Goal: Task Accomplishment & Management: Complete application form

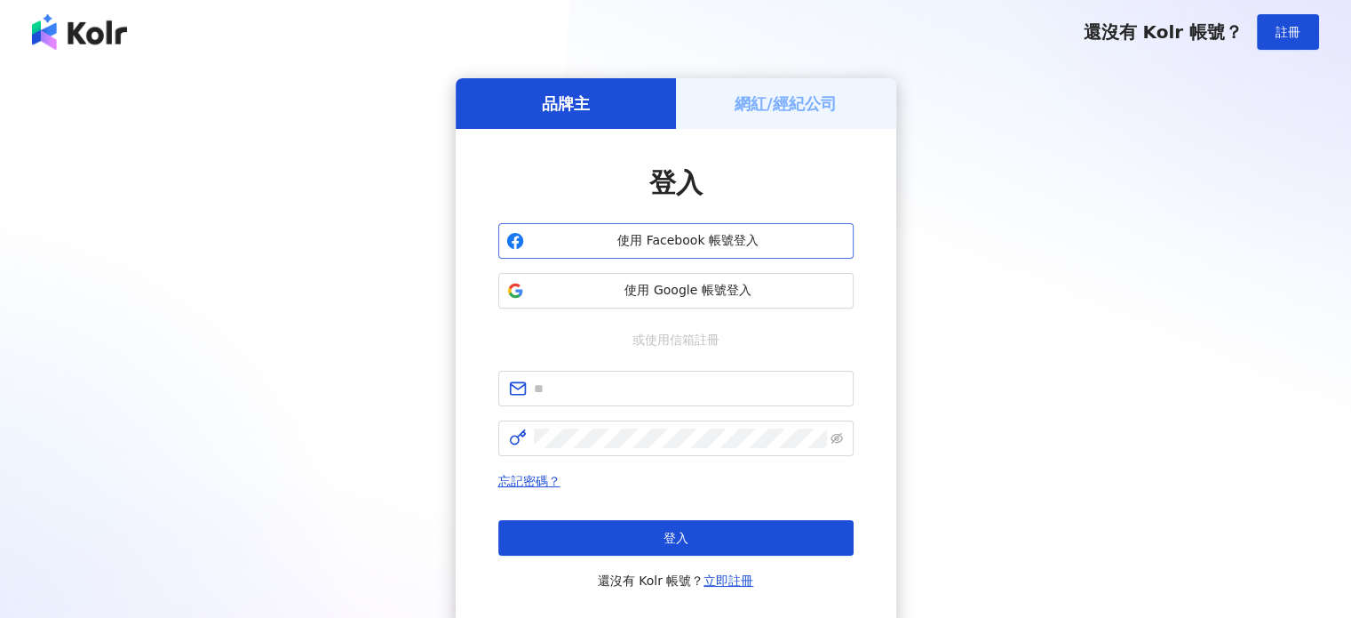
click at [733, 241] on span "使用 Facebook 帳號登入" at bounding box center [688, 241] width 315 height 18
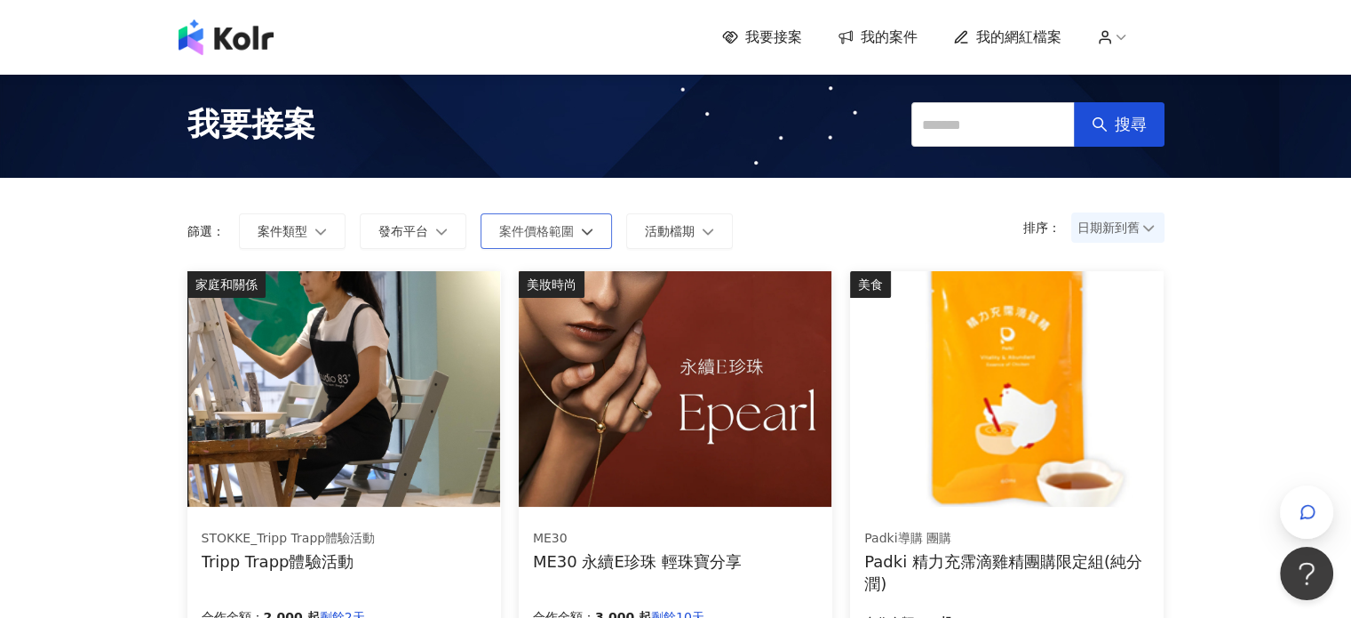
click at [557, 230] on span "案件價格範圍" at bounding box center [536, 231] width 75 height 14
click at [283, 232] on span "案件類型" at bounding box center [283, 231] width 50 height 14
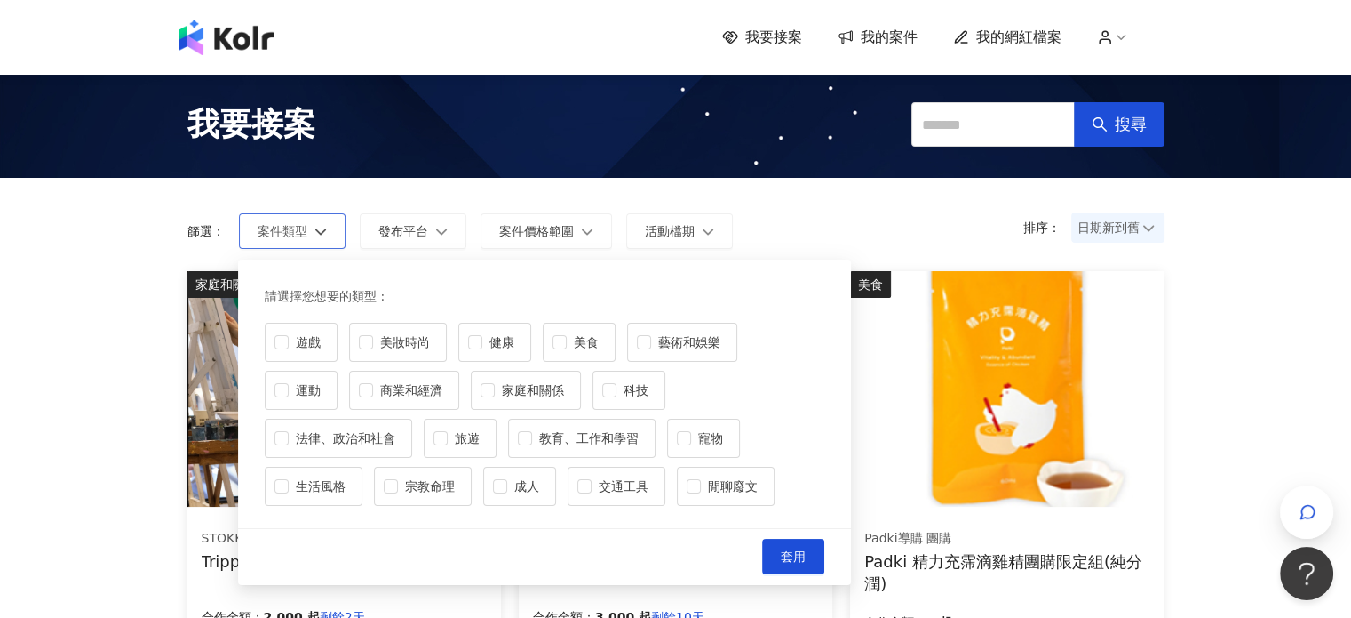
click at [283, 232] on span "案件類型" at bounding box center [283, 231] width 50 height 14
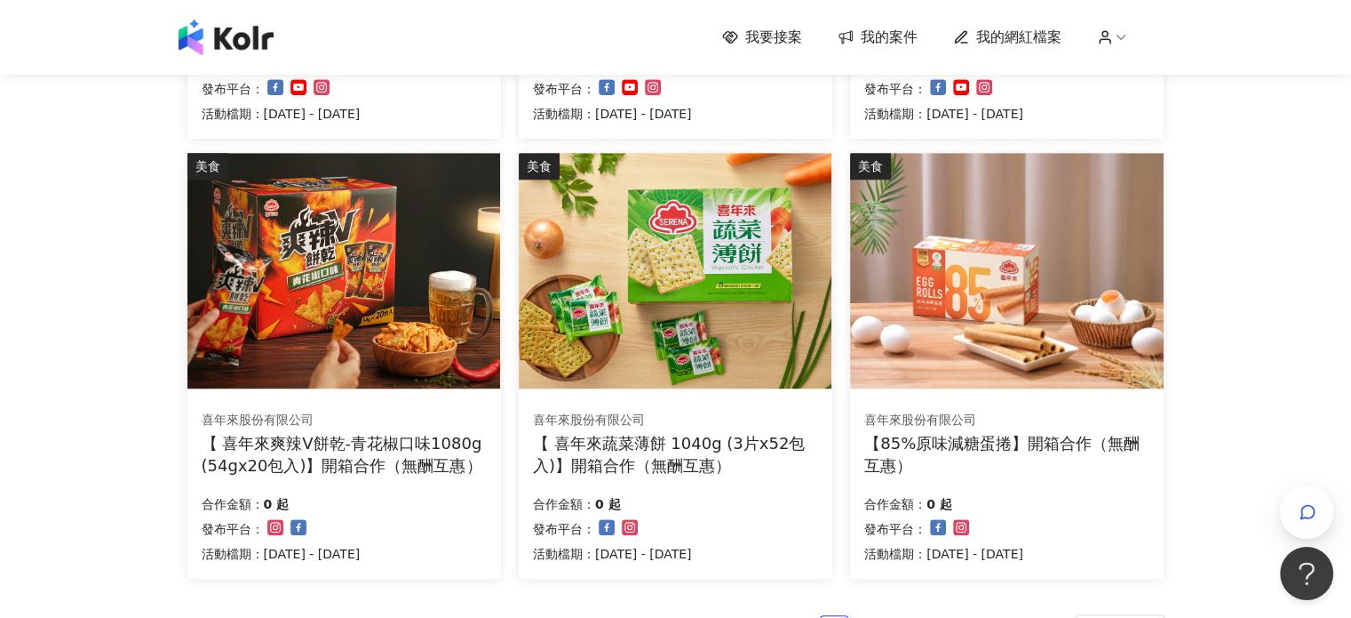
scroll to position [1287, 0]
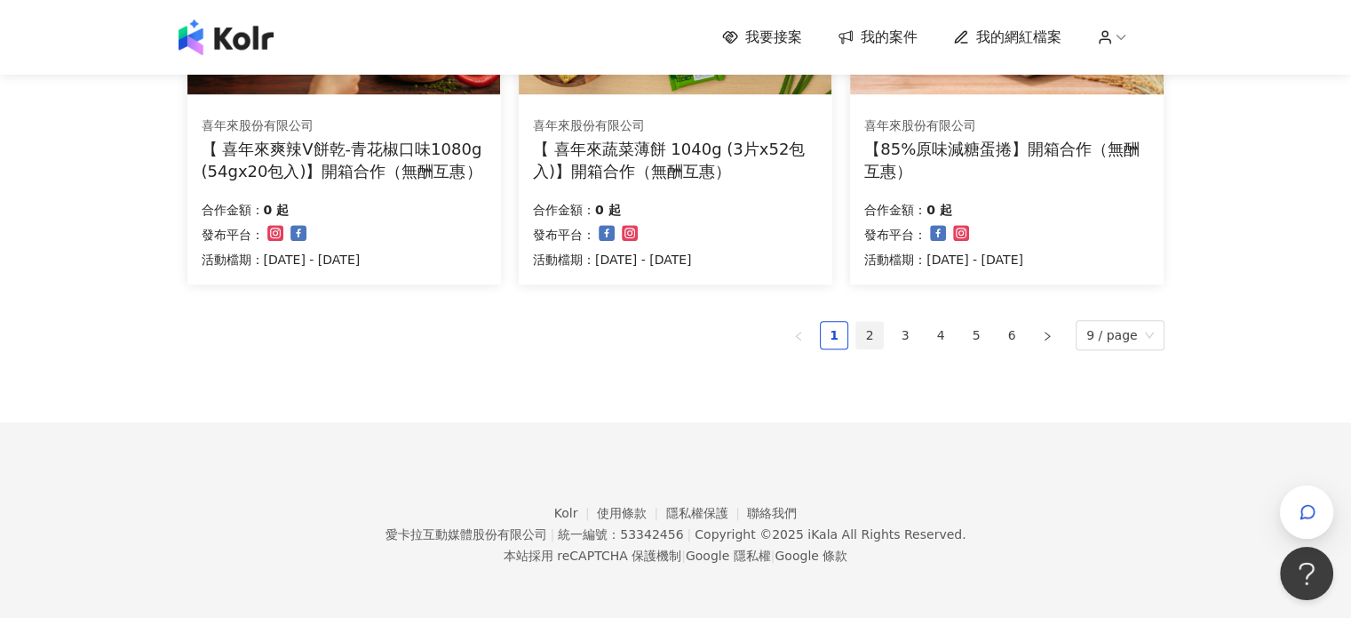
drag, startPoint x: 864, startPoint y: 343, endPoint x: 871, endPoint y: 333, distance: 12.1
click at [865, 341] on link "2" at bounding box center [870, 335] width 27 height 27
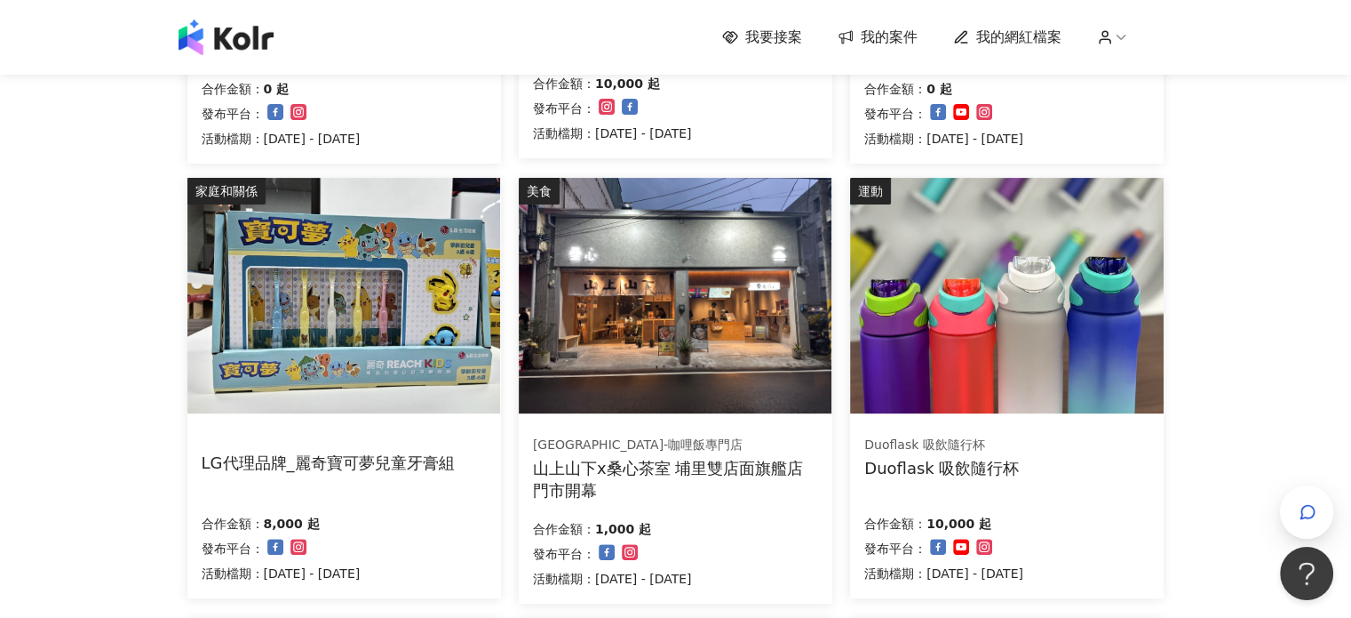
scroll to position [622, 0]
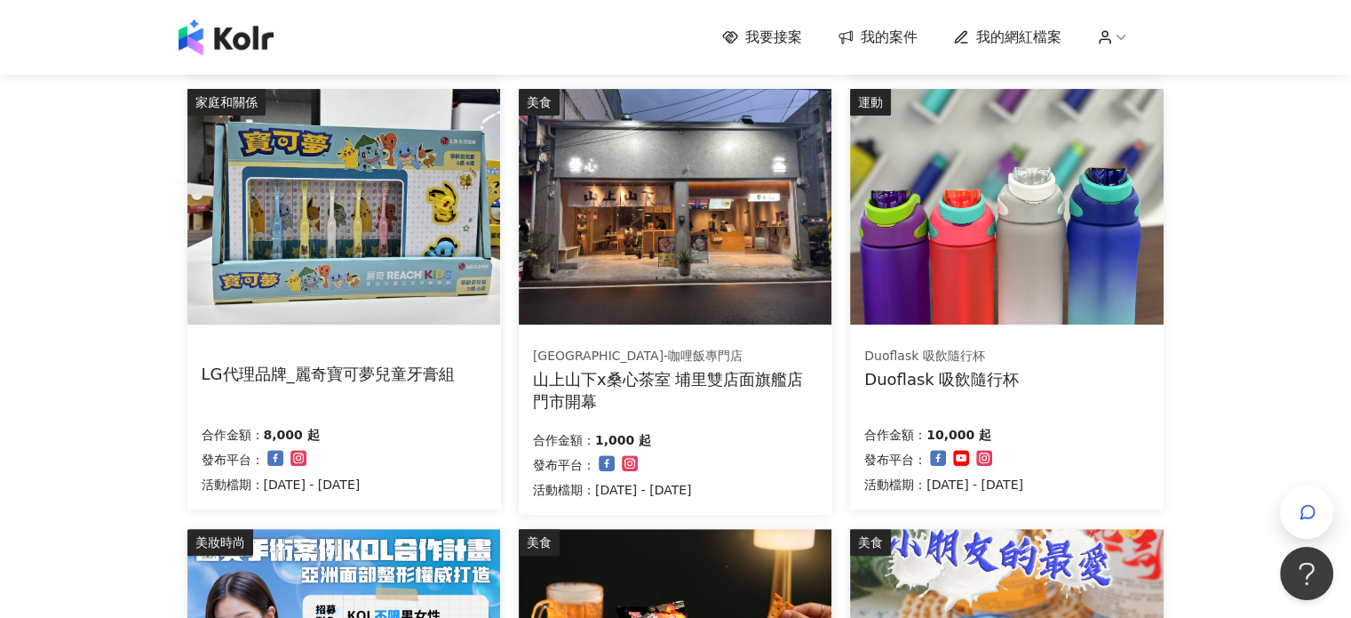
click at [442, 214] on img at bounding box center [343, 206] width 313 height 235
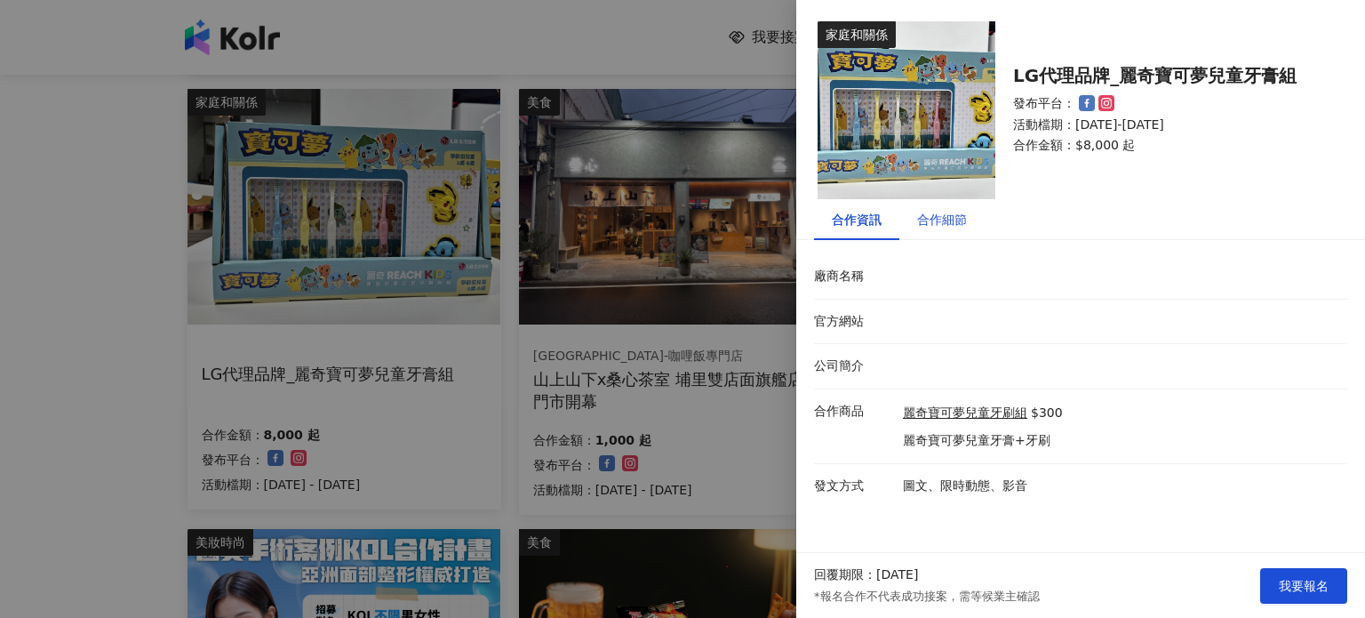
click at [936, 227] on div "合作細節" at bounding box center [942, 220] width 50 height 20
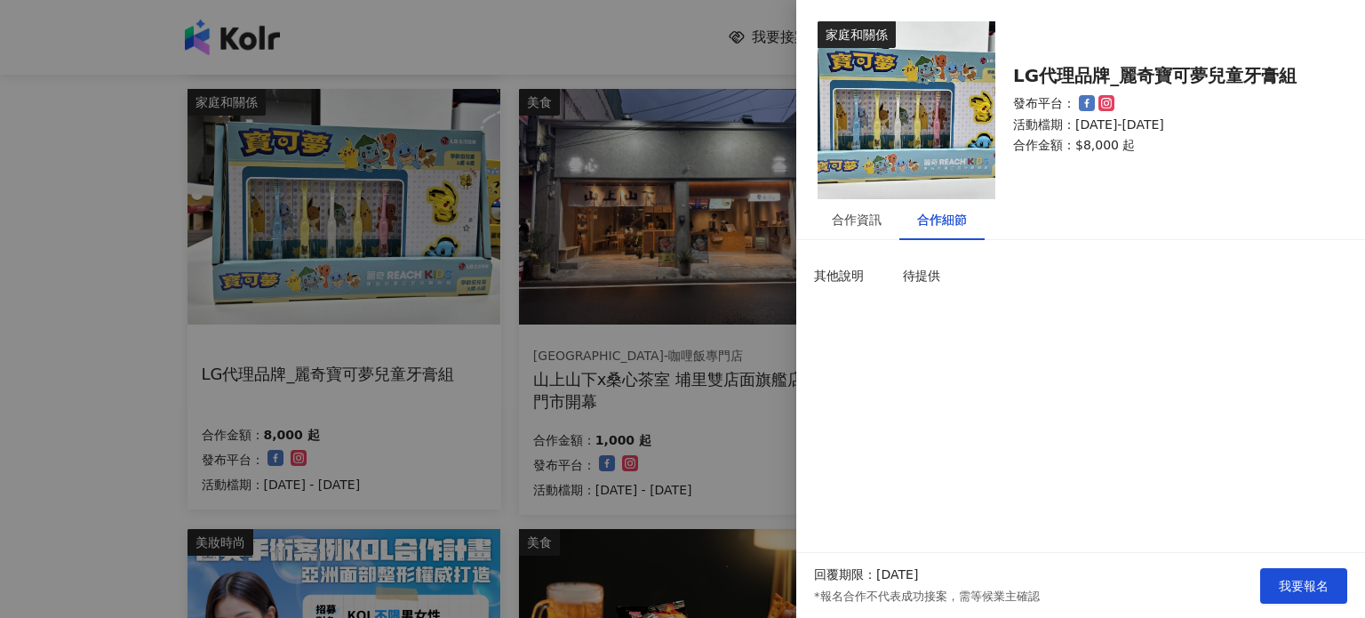
drag, startPoint x: 810, startPoint y: 277, endPoint x: 860, endPoint y: 276, distance: 49.8
click at [810, 277] on div "其他說明" at bounding box center [853, 276] width 89 height 18
click at [893, 276] on p "其他說明" at bounding box center [854, 276] width 80 height 18
click at [946, 277] on p "待提供" at bounding box center [1120, 276] width 435 height 18
click at [842, 233] on div "合作資訊" at bounding box center [856, 219] width 85 height 41
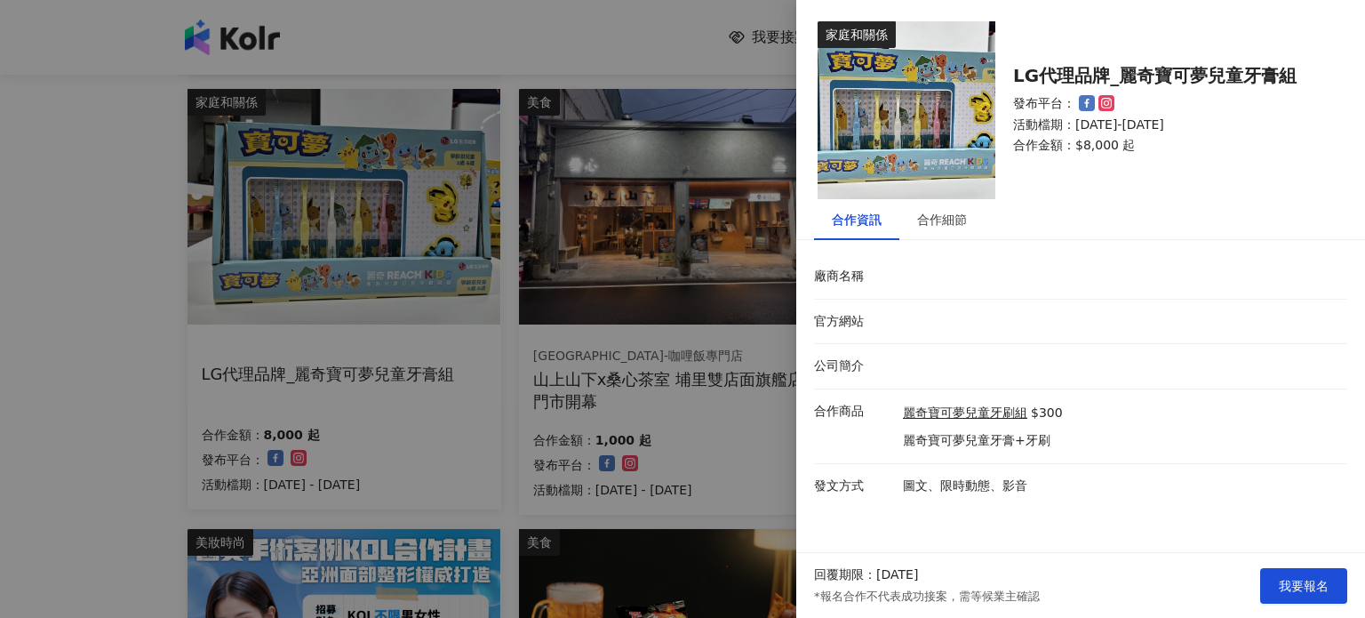
click at [938, 438] on p "麗奇寶可夢兒童牙膏+牙刷" at bounding box center [983, 441] width 160 height 18
click at [892, 117] on img at bounding box center [906, 110] width 178 height 178
drag, startPoint x: 955, startPoint y: 461, endPoint x: 1002, endPoint y: 443, distance: 50.3
click at [960, 458] on li "合作商品 麗奇寶可夢兒童牙刷組 $300 麗奇寶可夢兒童牙膏+牙刷" at bounding box center [1080, 426] width 533 height 75
click at [1006, 436] on p "麗奇寶可夢兒童牙膏+牙刷" at bounding box center [983, 441] width 160 height 18
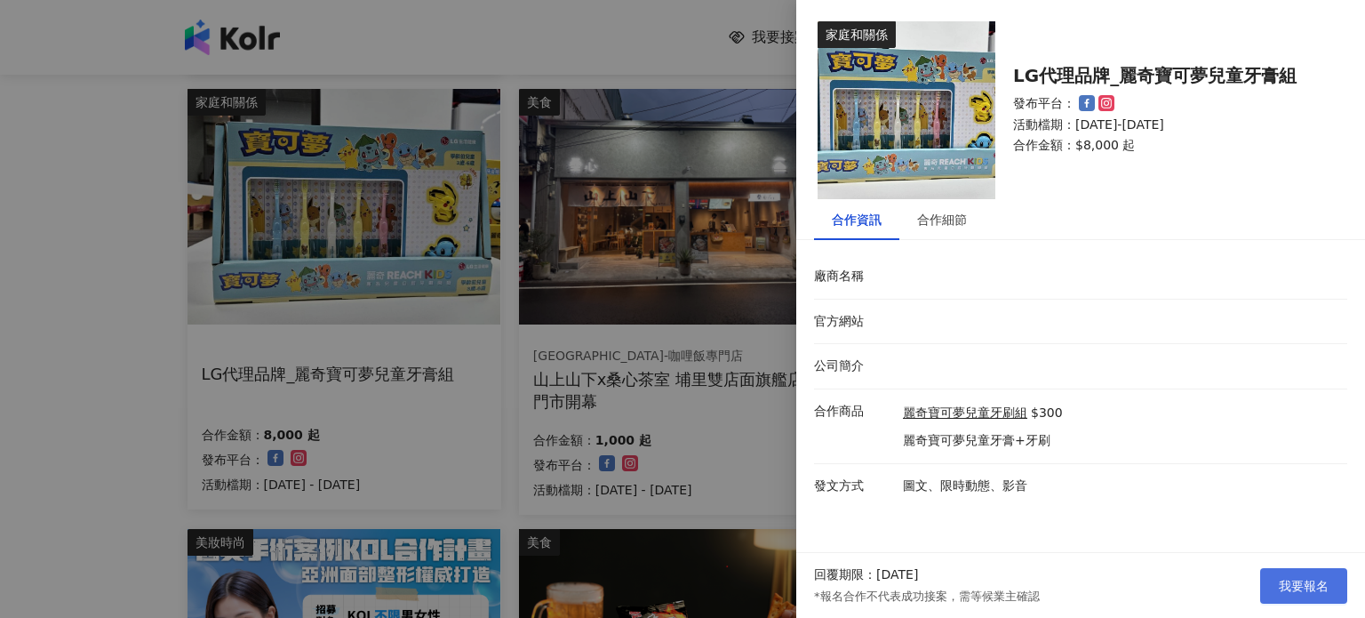
click at [1307, 574] on button "我要報名" at bounding box center [1303, 586] width 87 height 36
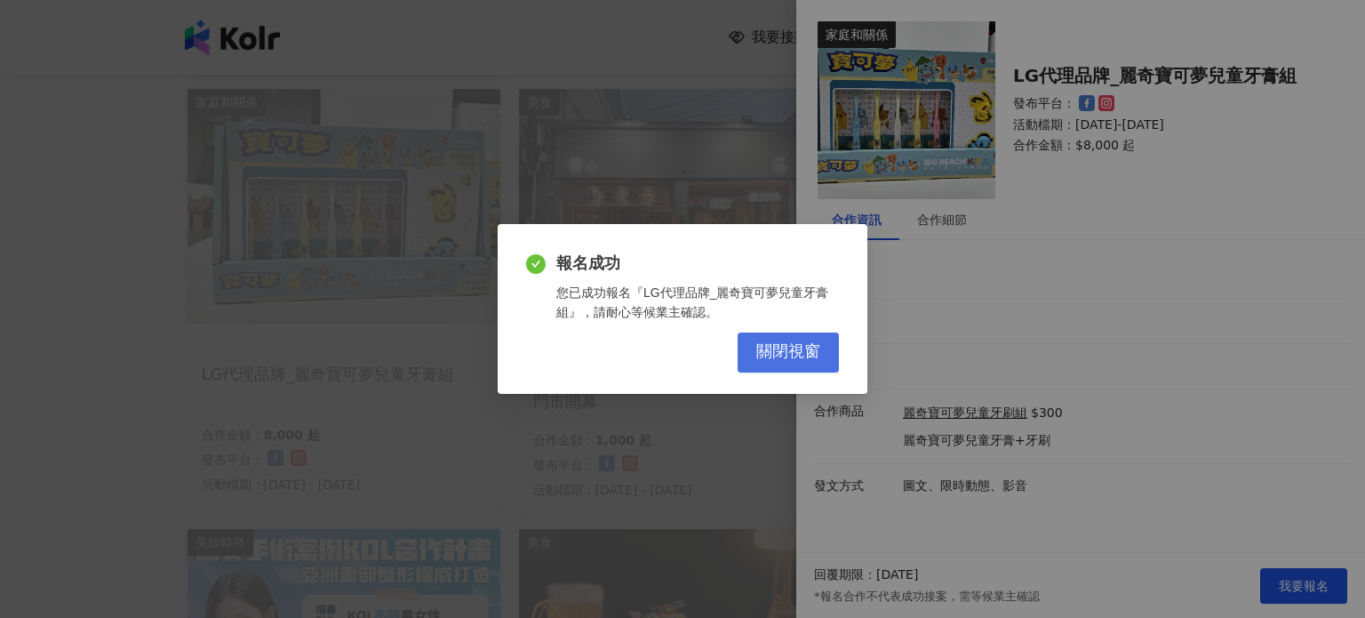
click at [793, 363] on button "關閉視窗" at bounding box center [787, 352] width 101 height 40
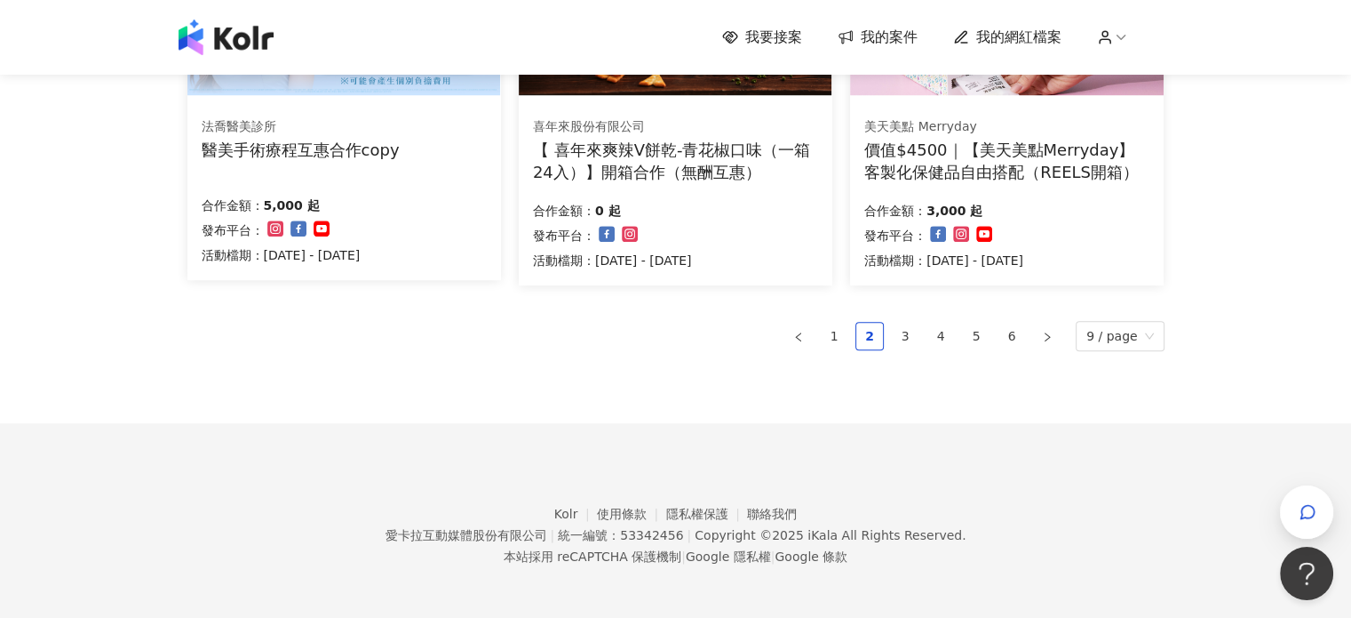
scroll to position [1292, 0]
click at [918, 331] on link "3" at bounding box center [905, 335] width 27 height 27
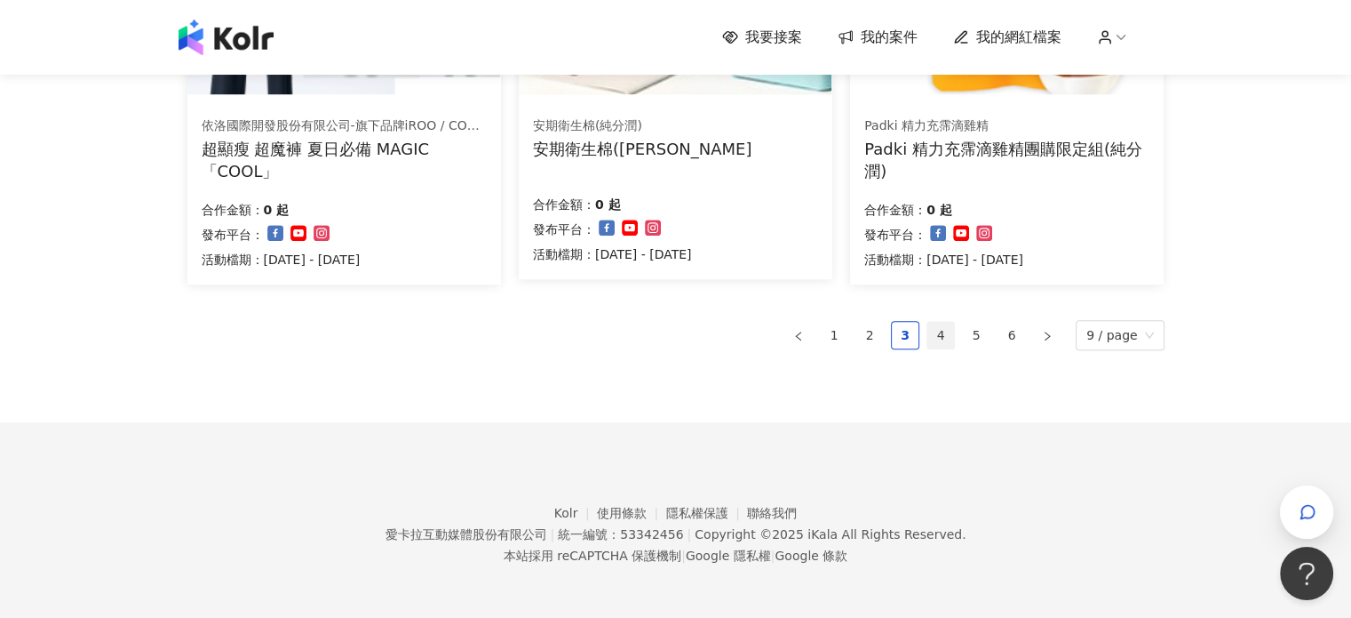
click at [952, 338] on link "4" at bounding box center [941, 335] width 27 height 27
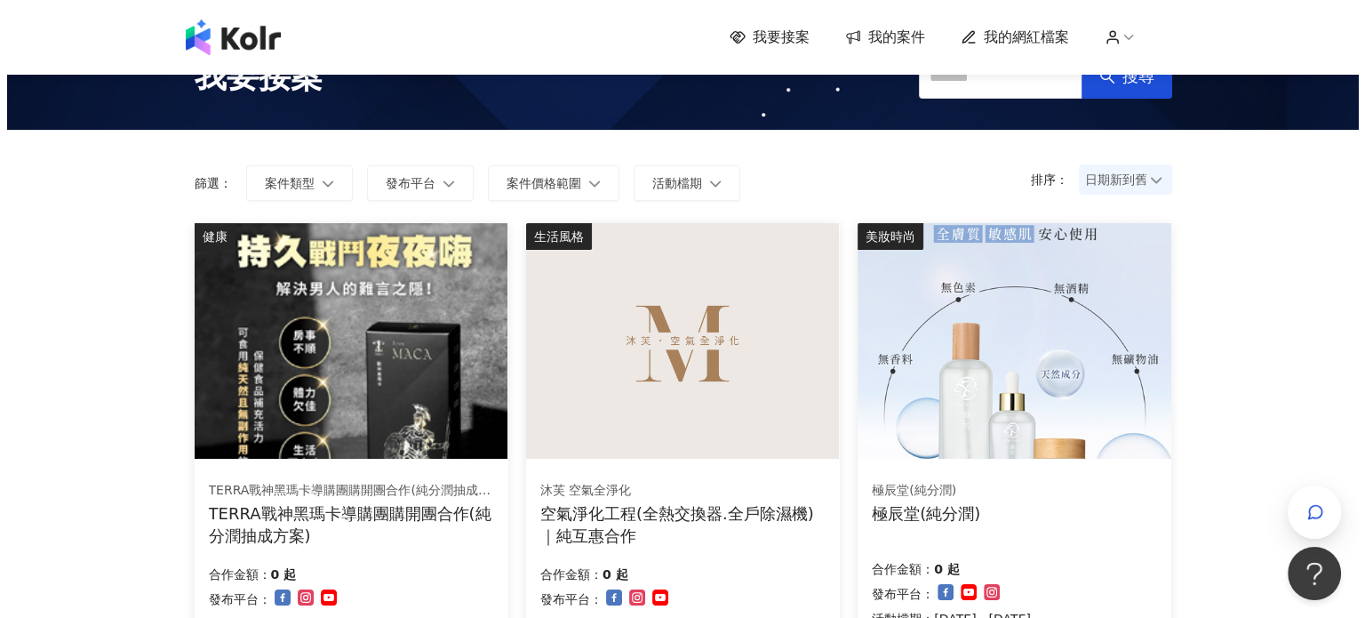
scroll to position [137, 0]
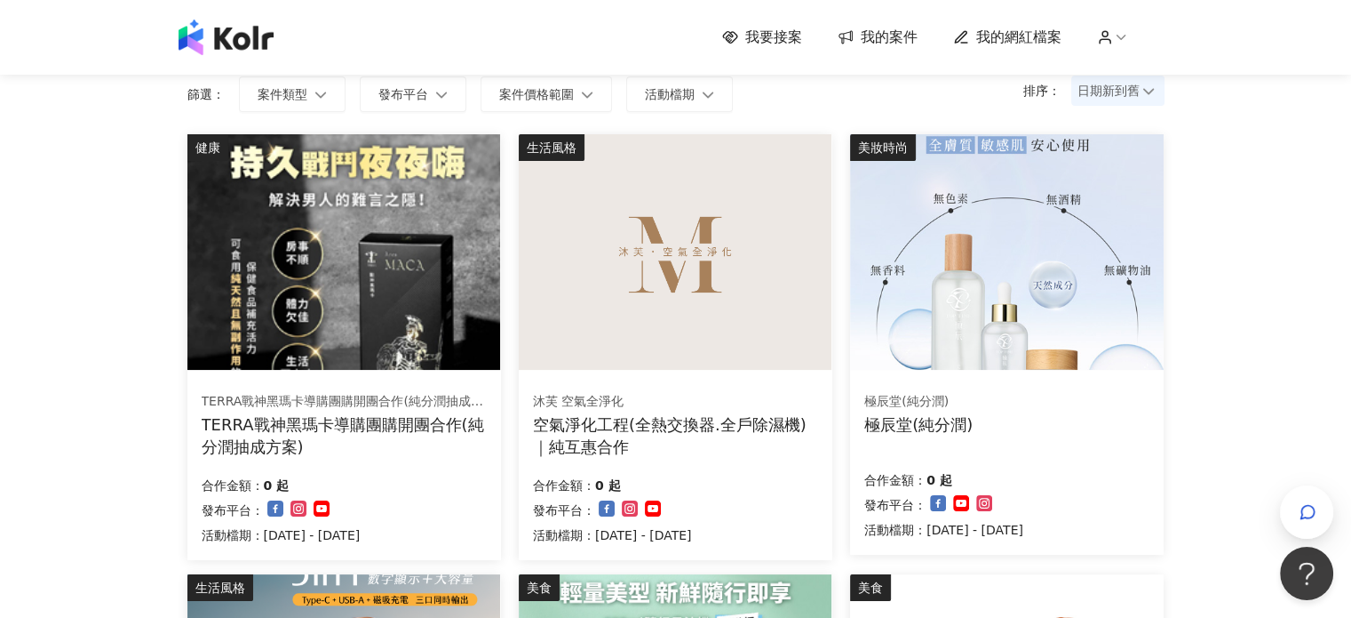
click at [686, 276] on img at bounding box center [675, 251] width 313 height 235
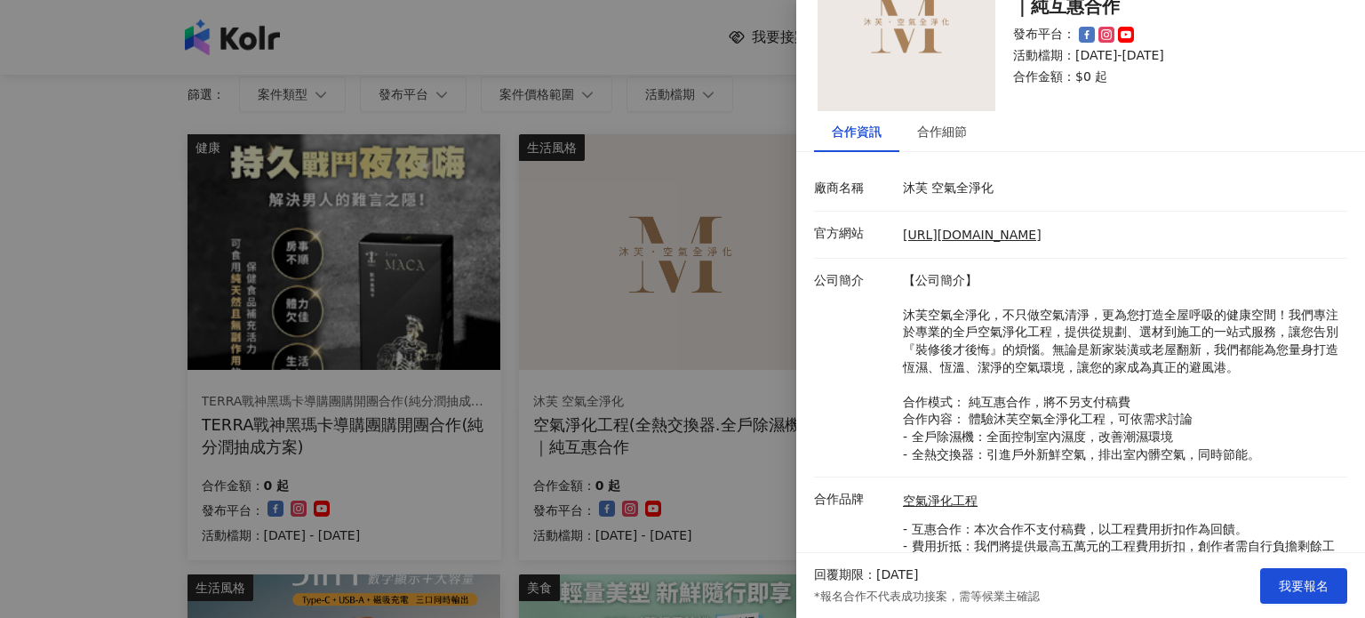
scroll to position [89, 0]
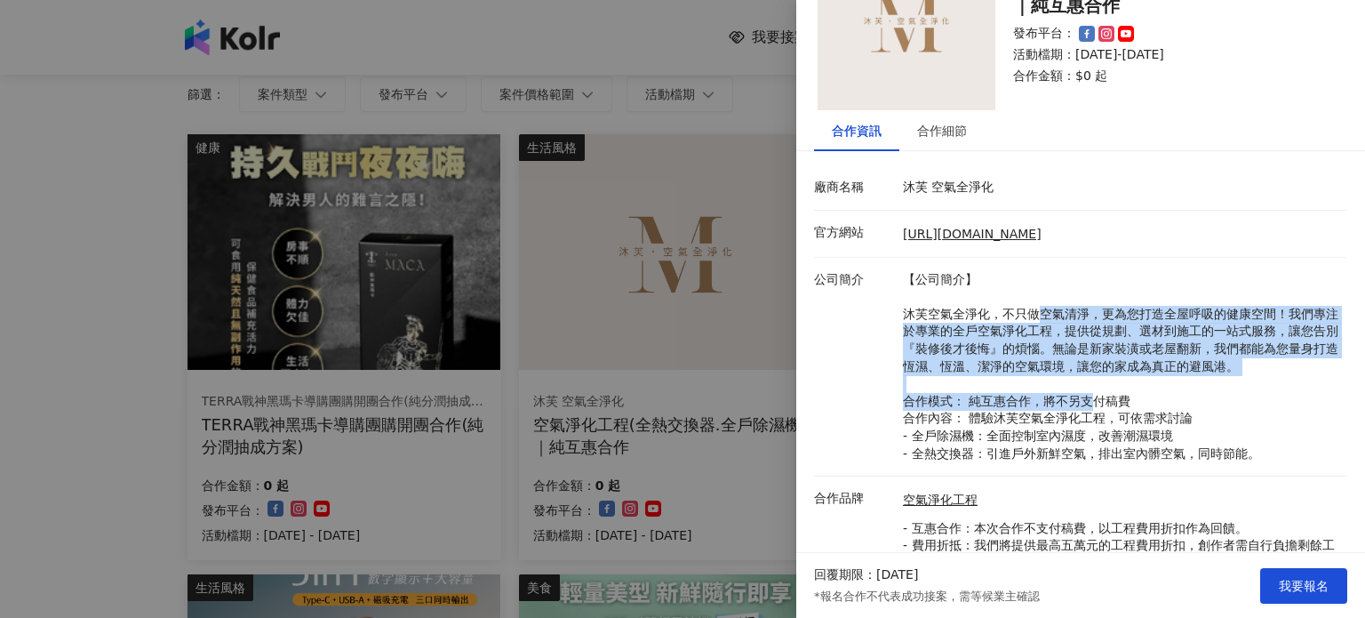
drag, startPoint x: 1031, startPoint y: 310, endPoint x: 1091, endPoint y: 392, distance: 101.6
click at [1091, 392] on p "【公司簡介】 沐芙空氣全淨化，不只做空氣清淨，更為您打造全屋呼吸的健康空間！我們專注於專業的全戶空氣淨化工程，提供從規劃、選材到施工的一站式服務，讓您告別『裝…" at bounding box center [1120, 367] width 435 height 192
click at [1000, 397] on p "【公司簡介】 沐芙空氣全淨化，不只做空氣清淨，更為您打造全屋呼吸的健康空間！我們專注於專業的全戶空氣淨化工程，提供從規劃、選材到施工的一站式服務，讓您告別『裝…" at bounding box center [1120, 367] width 435 height 192
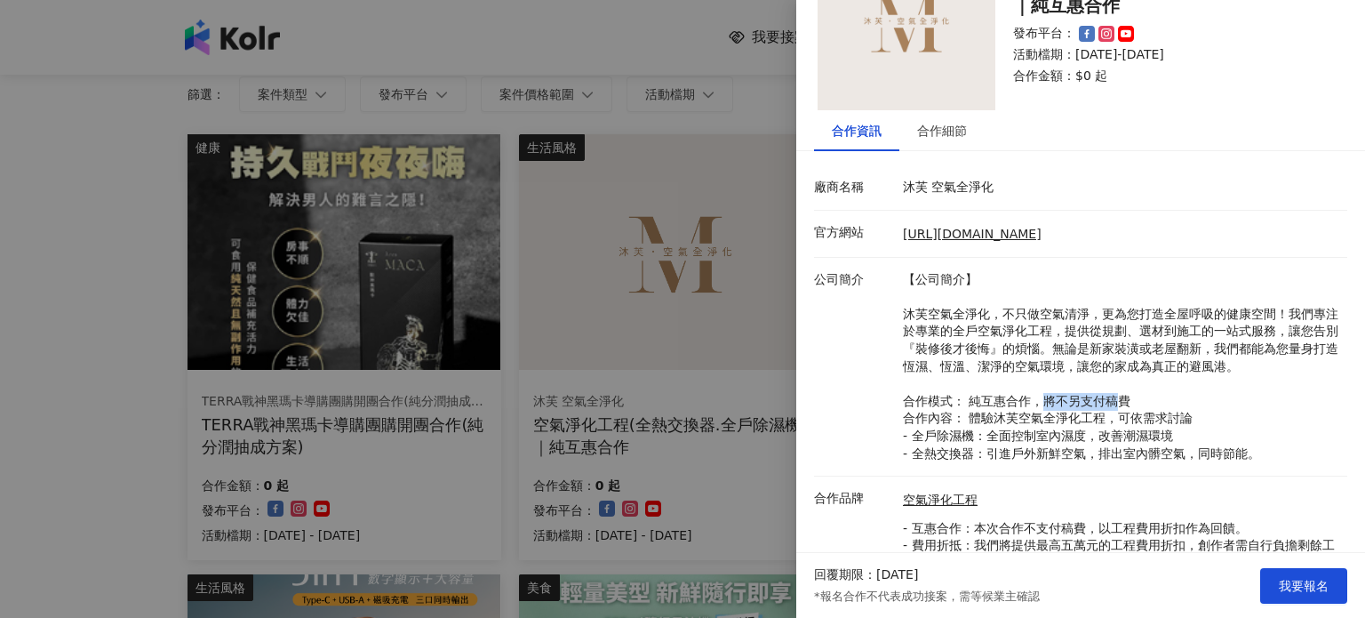
drag, startPoint x: 1038, startPoint y: 399, endPoint x: 1118, endPoint y: 395, distance: 80.0
click at [1118, 395] on p "【公司簡介】 沐芙空氣全淨化，不只做空氣清淨，更為您打造全屋呼吸的健康空間！我們專注於專業的全戶空氣淨化工程，提供從規劃、選材到施工的一站式服務，讓您告別『裝…" at bounding box center [1120, 367] width 435 height 192
drag, startPoint x: 968, startPoint y: 421, endPoint x: 1136, endPoint y: 411, distance: 168.2
click at [1136, 411] on p "【公司簡介】 沐芙空氣全淨化，不只做空氣清淨，更為您打造全屋呼吸的健康空間！我們專注於專業的全戶空氣淨化工程，提供從規劃、選材到施工的一站式服務，讓您告別『裝…" at bounding box center [1120, 367] width 435 height 192
click at [1255, 423] on p "【公司簡介】 沐芙空氣全淨化，不只做空氣清淨，更為您打造全屋呼吸的健康空間！我們專注於專業的全戶空氣淨化工程，提供從規劃、選材到施工的一站式服務，讓您告別『裝…" at bounding box center [1120, 367] width 435 height 192
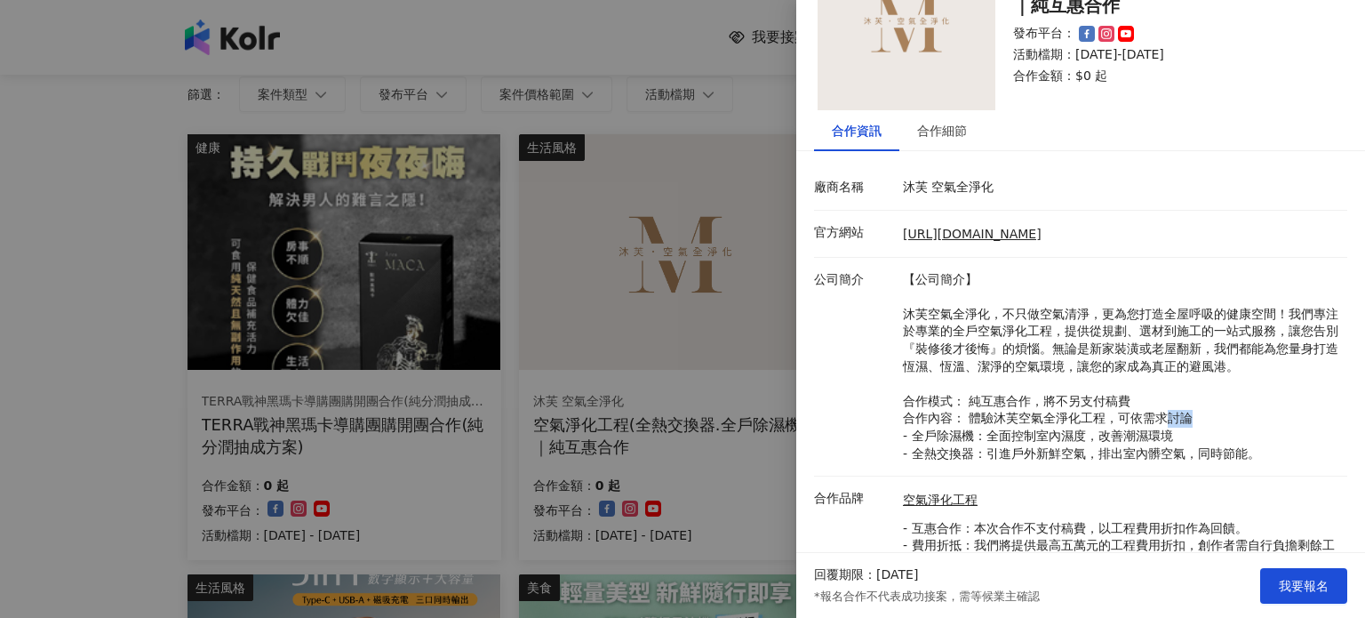
drag, startPoint x: 1159, startPoint y: 426, endPoint x: 1193, endPoint y: 422, distance: 34.8
click at [1193, 422] on p "【公司簡介】 沐芙空氣全淨化，不只做空氣清淨，更為您打造全屋呼吸的健康空間！我們專注於專業的全戶空氣淨化工程，提供從規劃、選材到施工的一站式服務，讓您告別『裝…" at bounding box center [1120, 367] width 435 height 192
drag, startPoint x: 980, startPoint y: 438, endPoint x: 1176, endPoint y: 431, distance: 196.5
click at [1176, 431] on p "【公司簡介】 沐芙空氣全淨化，不只做空氣清淨，更為您打造全屋呼吸的健康空間！我們專注於專業的全戶空氣淨化工程，提供從規劃、選材到施工的一站式服務，讓您告別『裝…" at bounding box center [1120, 367] width 435 height 192
drag, startPoint x: 980, startPoint y: 458, endPoint x: 1248, endPoint y: 458, distance: 268.3
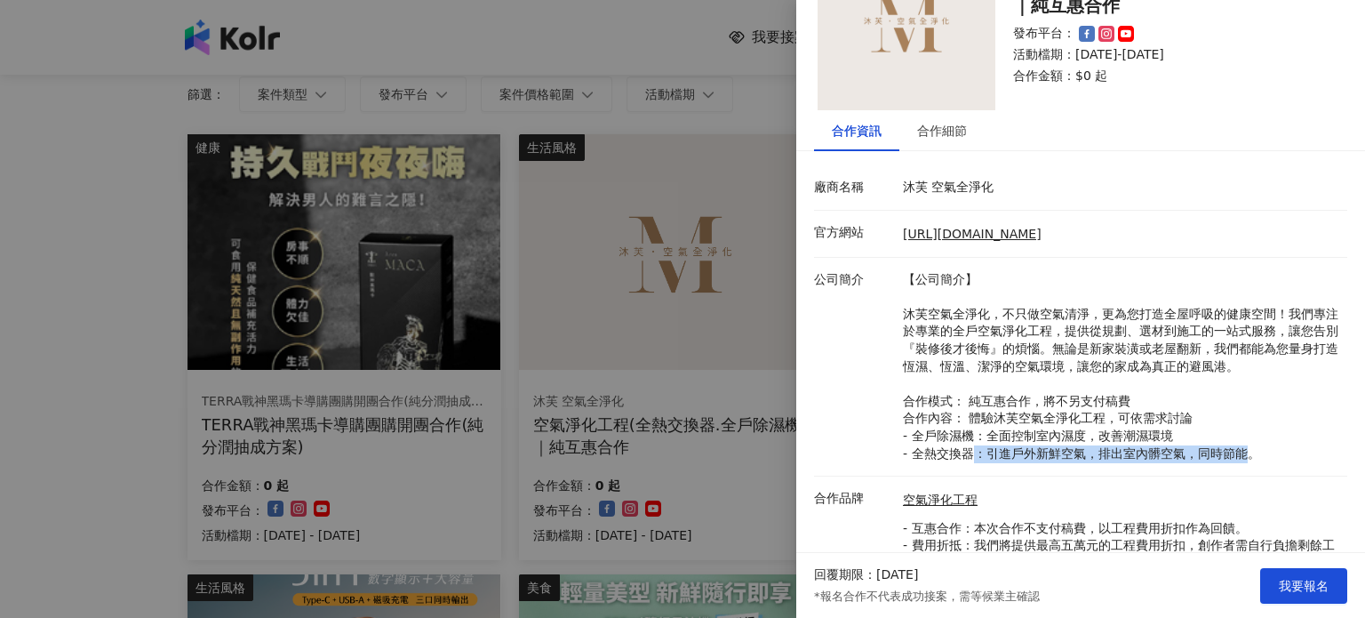
click at [1247, 458] on p "【公司簡介】 沐芙空氣全淨化，不只做空氣清淨，更為您打造全屋呼吸的健康空間！我們專注於專業的全戶空氣淨化工程，提供從規劃、選材到施工的一站式服務，讓您告別『裝…" at bounding box center [1120, 367] width 435 height 192
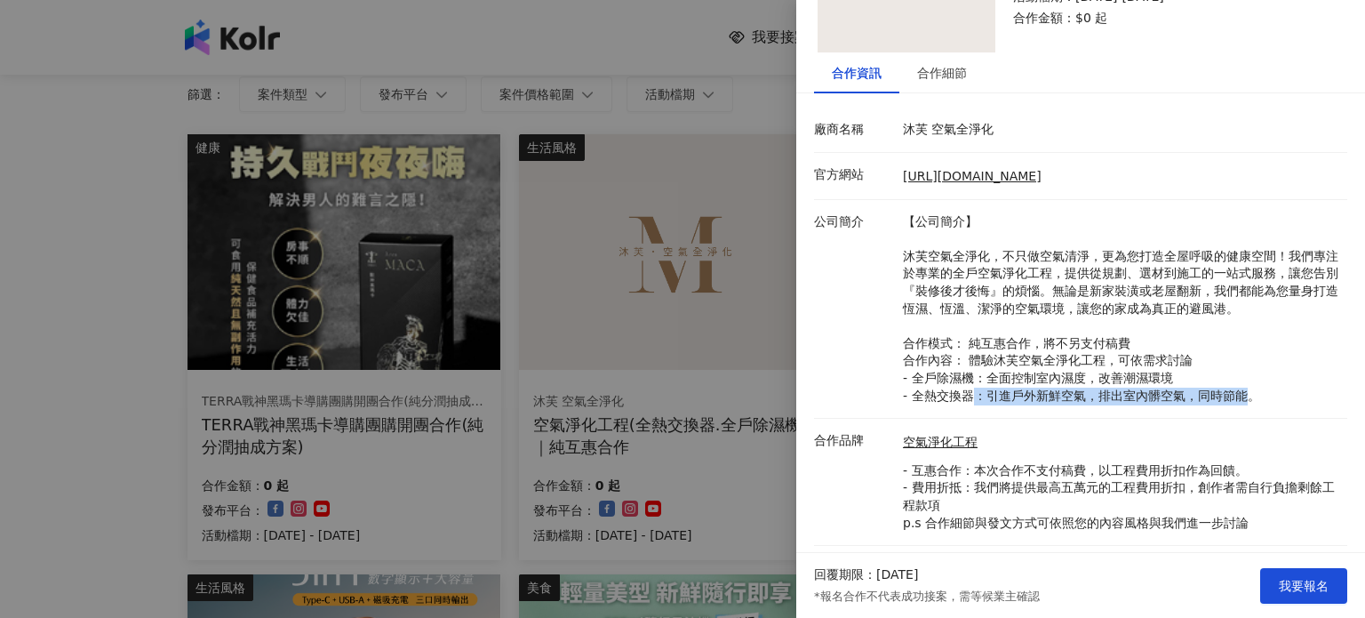
scroll to position [178, 0]
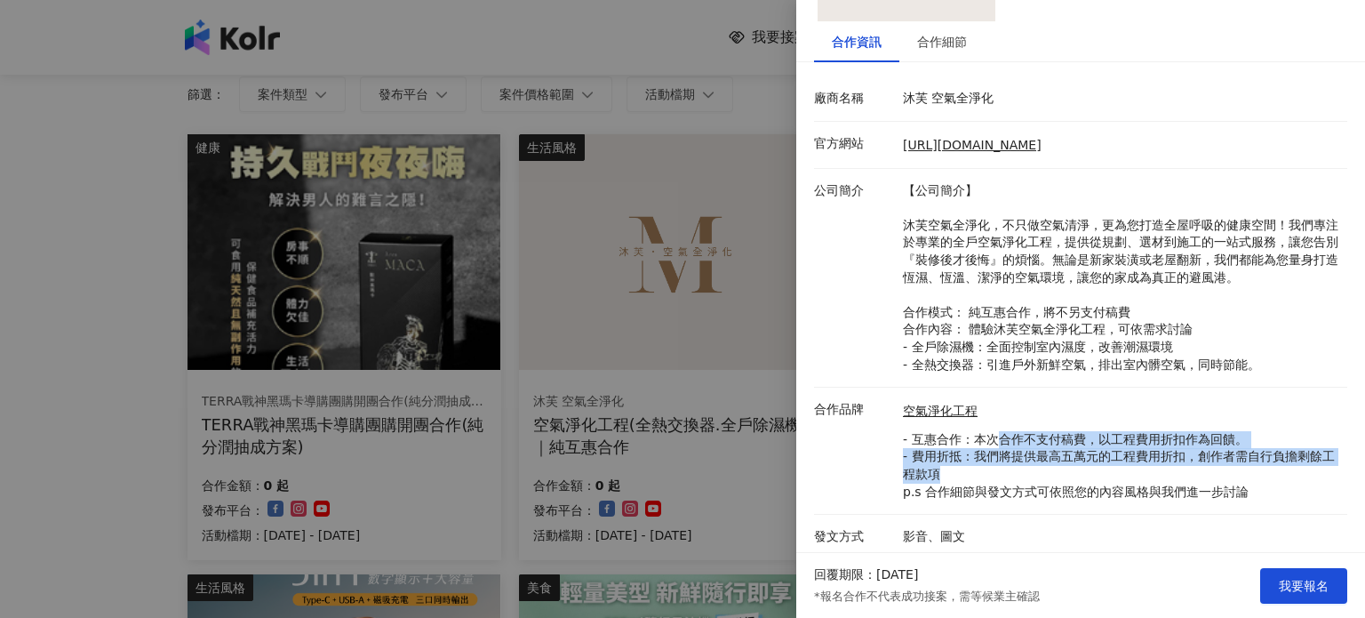
drag, startPoint x: 999, startPoint y: 436, endPoint x: 1197, endPoint y: 468, distance: 200.7
click at [1197, 468] on p "- 互惠合作：本次合作不支付稿費，以工程費用折扣作為回饋。 - 費用折抵：我們將提供最高五萬元的工程費用折扣，創作者需自行負擔剩餘工程款項 p.s 合作細節與…" at bounding box center [1120, 465] width 435 height 69
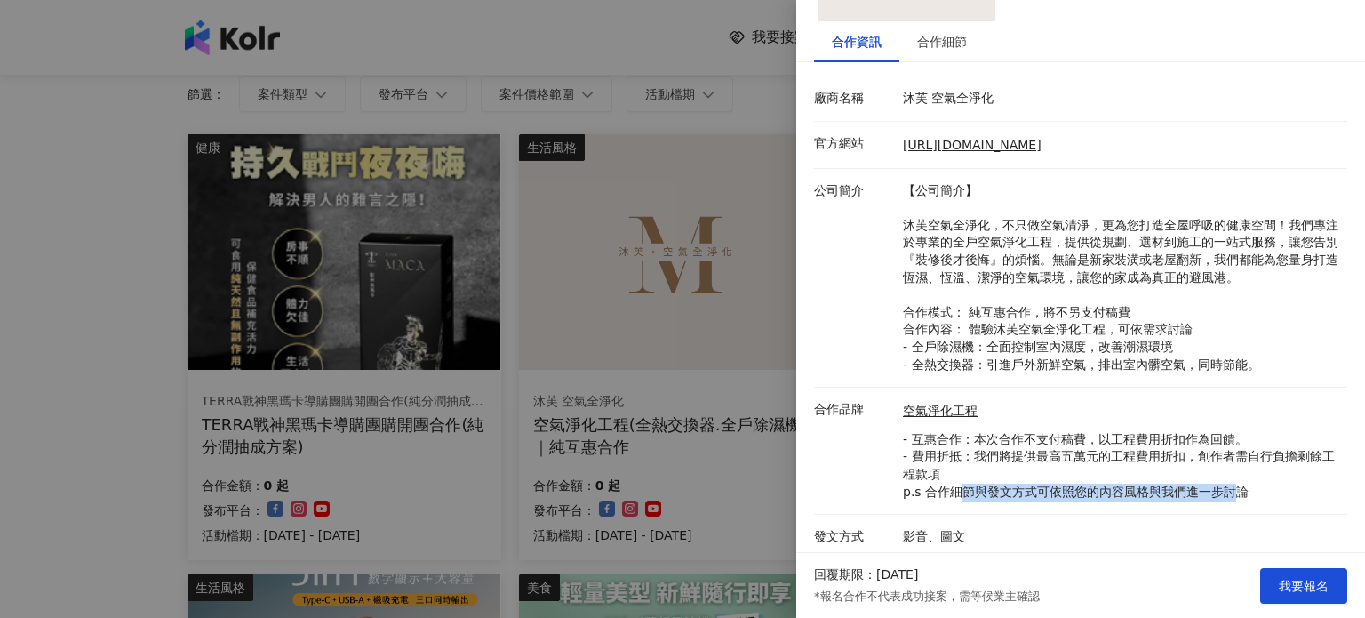
drag, startPoint x: 970, startPoint y: 486, endPoint x: 1242, endPoint y: 483, distance: 271.9
click at [1234, 487] on p "- 互惠合作：本次合作不支付稿費，以工程費用折扣作為回饋。 - 費用折抵：我們將提供最高五萬元的工程費用折扣，創作者需自行負擔剩餘工程款項 p.s 合作細節與…" at bounding box center [1120, 465] width 435 height 69
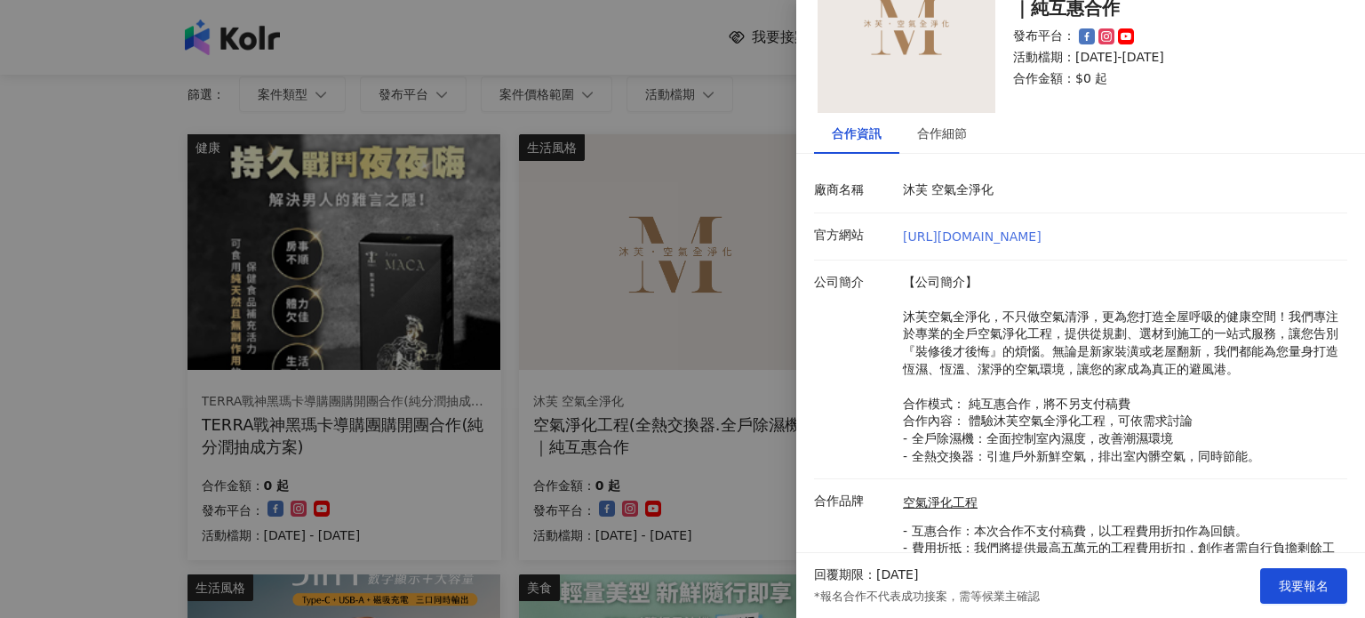
scroll to position [0, 0]
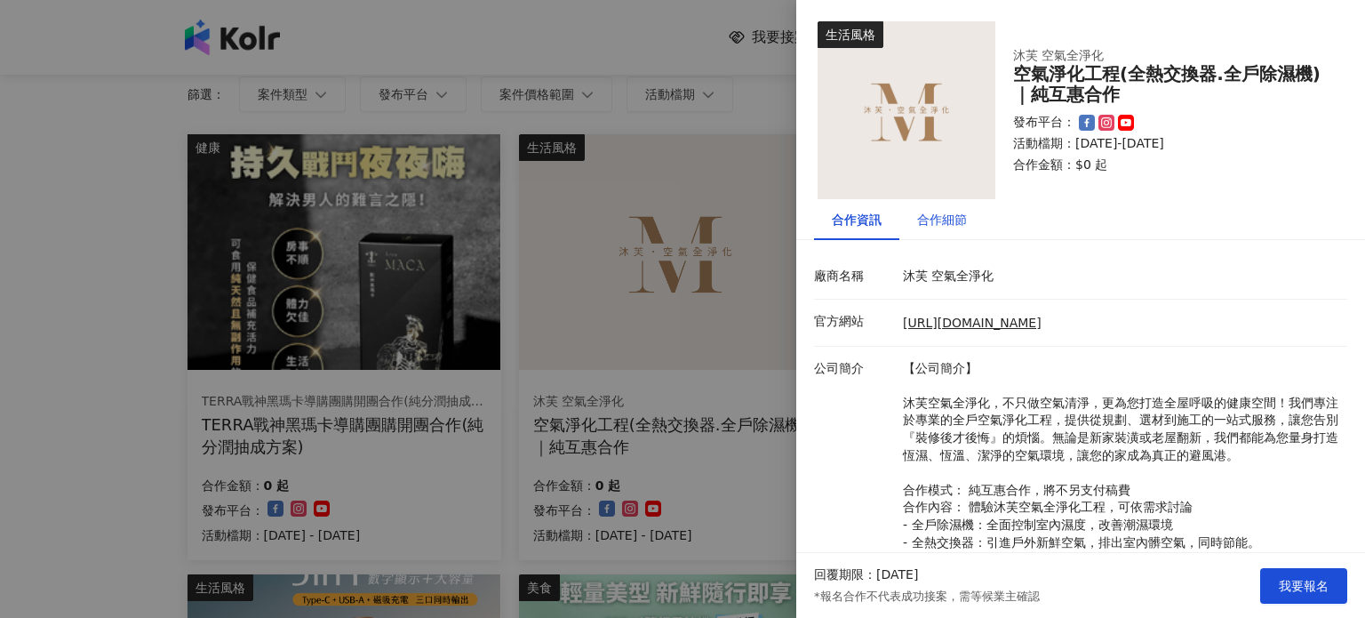
click at [942, 222] on div "合作細節" at bounding box center [942, 220] width 50 height 20
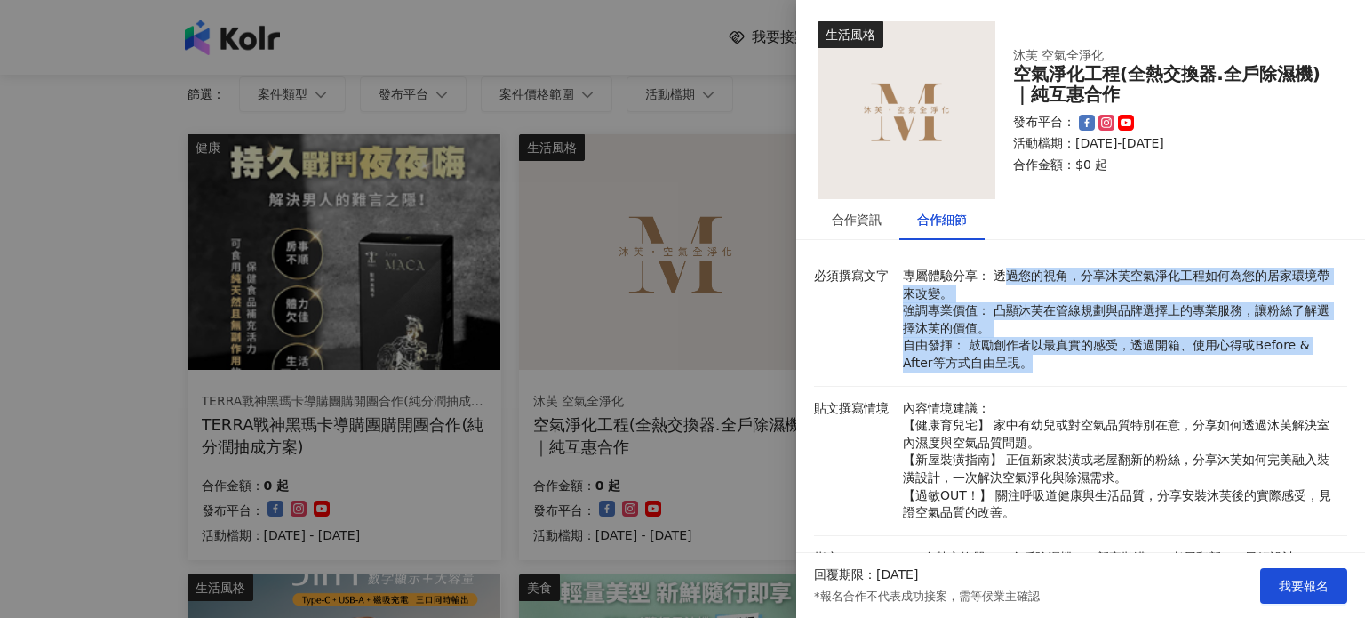
drag, startPoint x: 1008, startPoint y: 276, endPoint x: 1212, endPoint y: 363, distance: 222.1
click at [1212, 363] on p "專屬體驗分享： 透過您的視角，分享沐芙空氣淨化工程如何為您的居家環境帶來改變。 強調專業價值： 凸顯沐芙在管線規劃與品牌選擇上的專業服務，讓粉絲了解選擇沐芙的…" at bounding box center [1120, 319] width 435 height 105
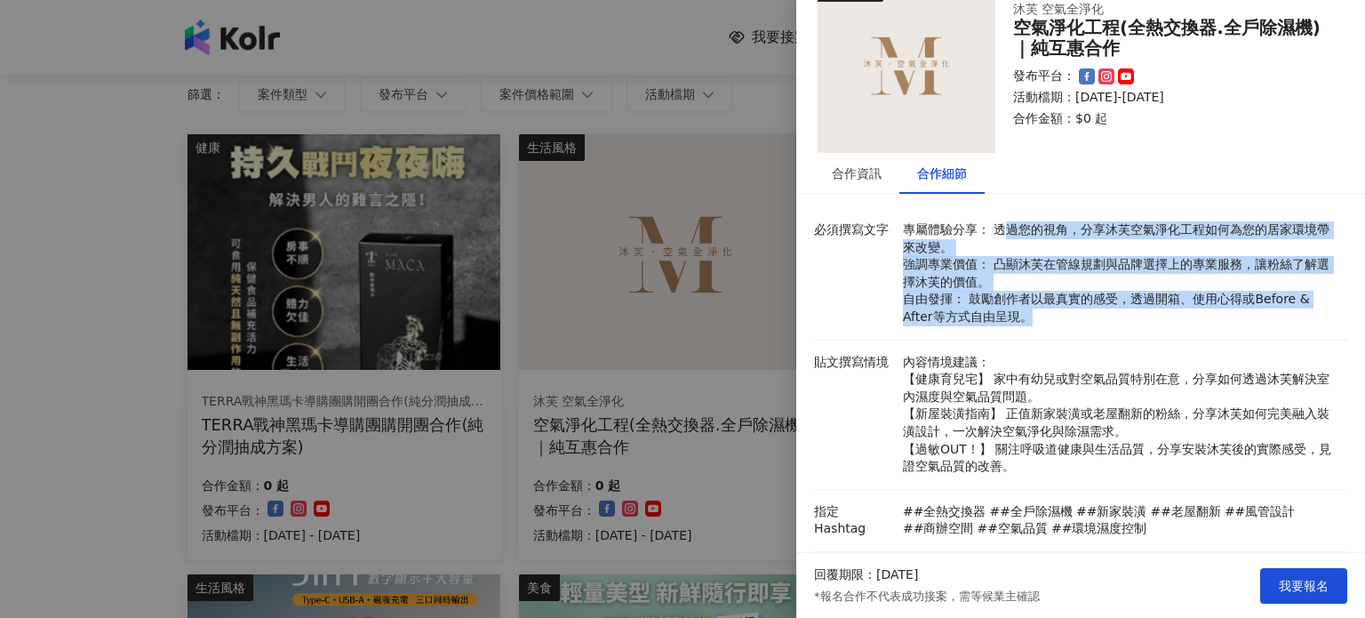
scroll to position [89, 0]
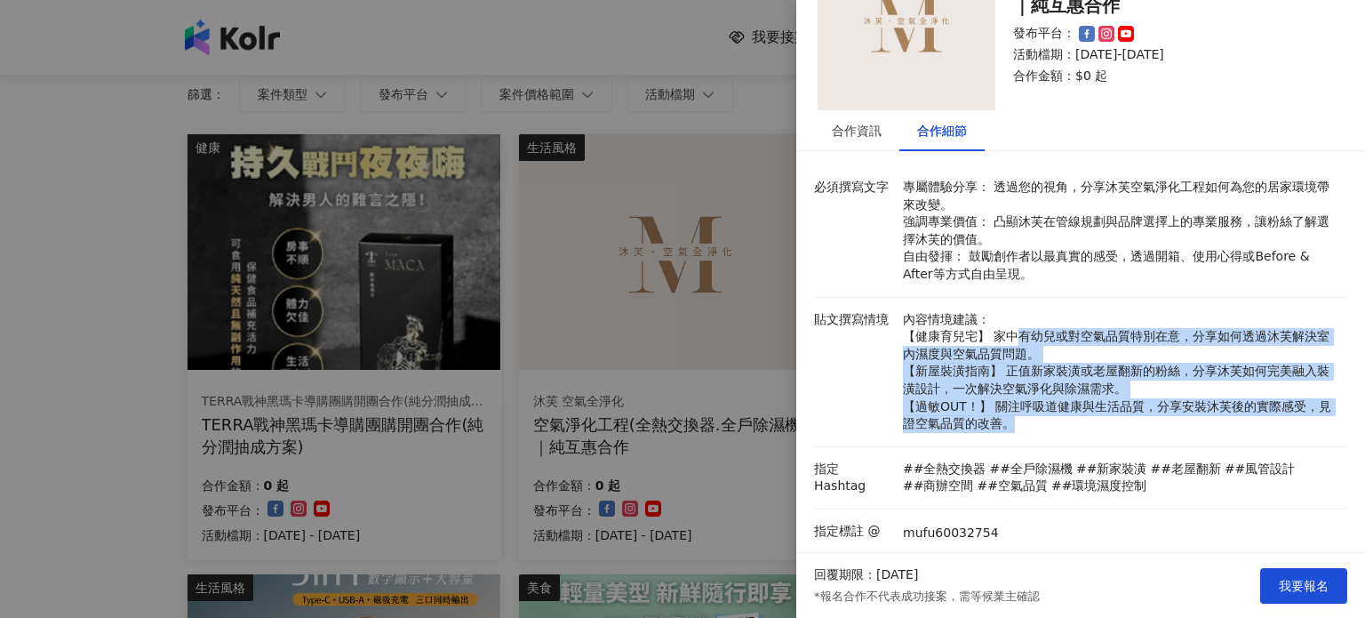
drag, startPoint x: 1009, startPoint y: 339, endPoint x: 1164, endPoint y: 419, distance: 174.1
click at [1164, 419] on p "內容情境建議： 【健康育兒宅】 家中有幼兒或對空氣品質特別在意，分享如何透過沐芙解決室內濕度與空氣品質問題。 【新屋裝潢指南】 正值新家裝潢或老屋翻新的粉絲，…" at bounding box center [1120, 372] width 435 height 122
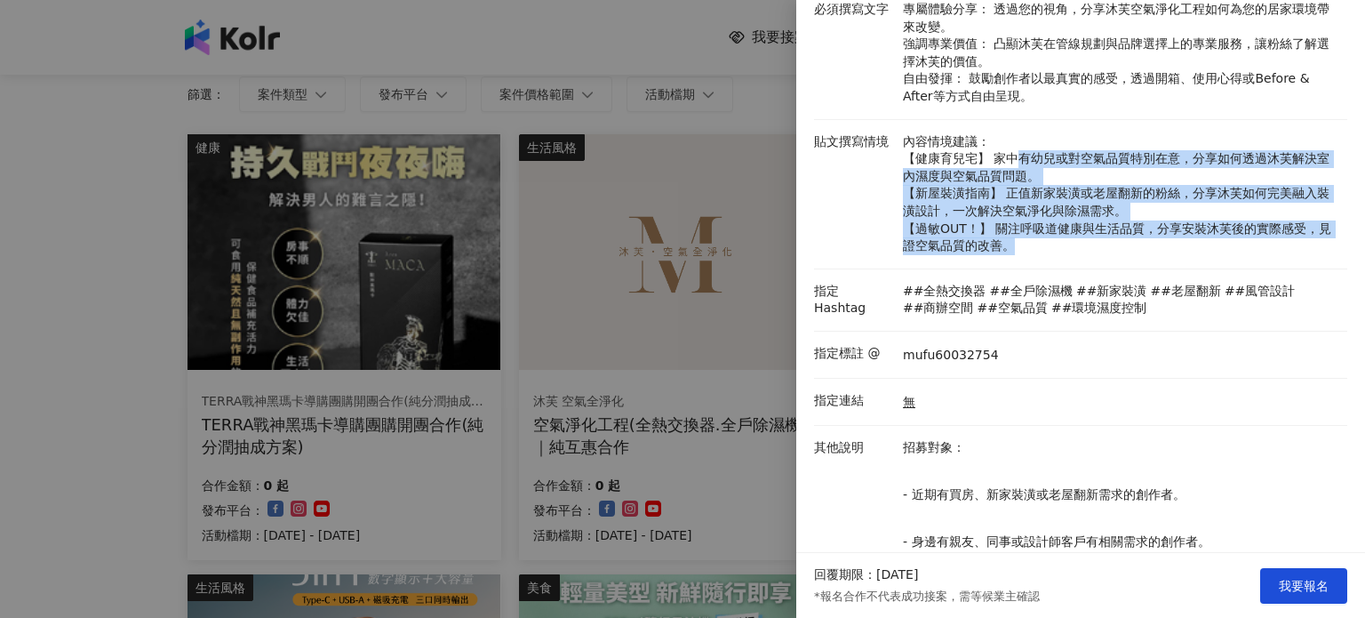
scroll to position [307, 0]
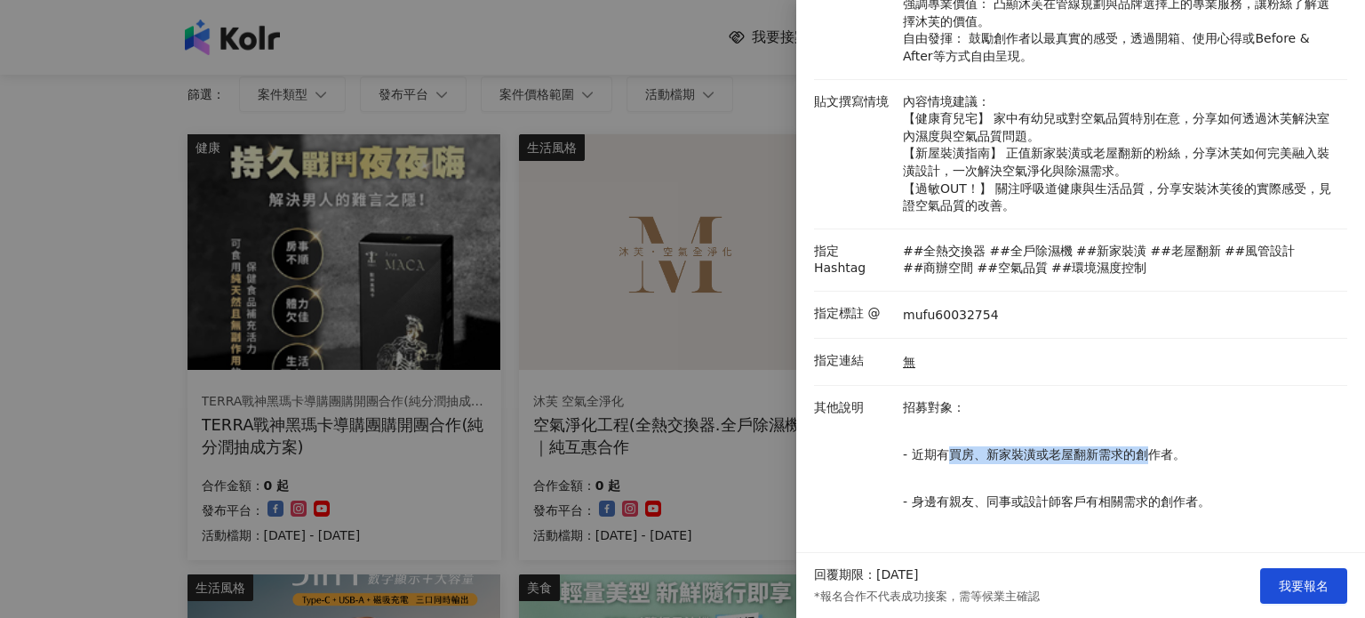
drag, startPoint x: 941, startPoint y: 452, endPoint x: 1166, endPoint y: 451, distance: 224.8
click at [1149, 451] on p "- 近期有買房、新家裝潢或老屋翻新需求的創作者。" at bounding box center [1120, 455] width 435 height 18
drag, startPoint x: 960, startPoint y: 500, endPoint x: 1226, endPoint y: 502, distance: 266.6
click at [1170, 504] on p "- 身邊有親友、同事或設計師客戶有相關需求的創作者。" at bounding box center [1120, 502] width 435 height 18
click at [1283, 490] on p "招募對象： - 近期有買房、新家裝潢或老屋翻新需求的創作者。 - 身邊有親友、同事或設計師客戶有相關需求的創作者。" at bounding box center [1120, 470] width 435 height 142
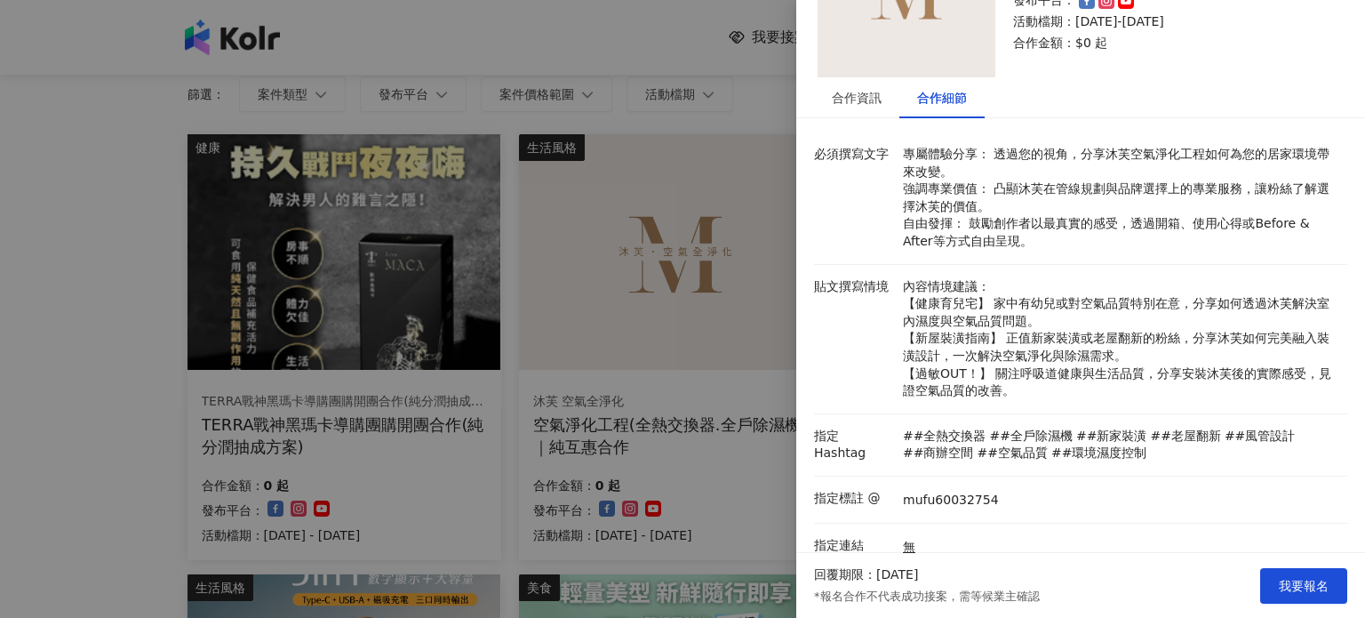
scroll to position [40, 0]
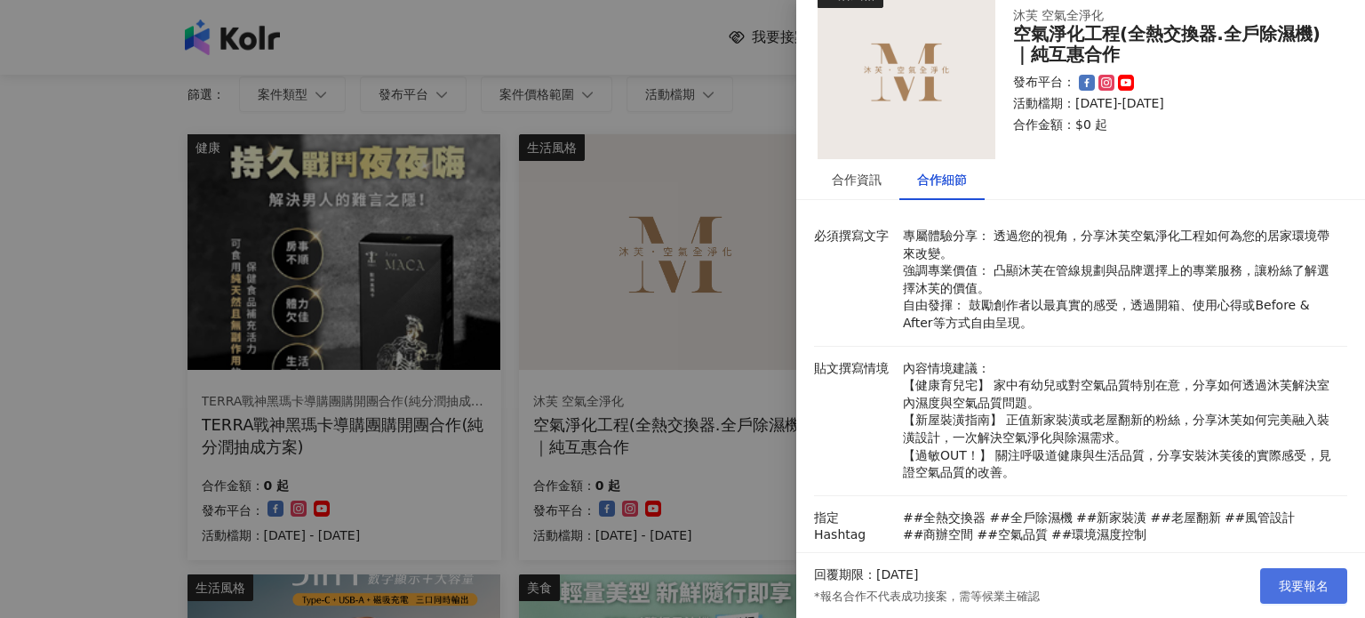
click at [1297, 571] on button "我要報名" at bounding box center [1303, 586] width 87 height 36
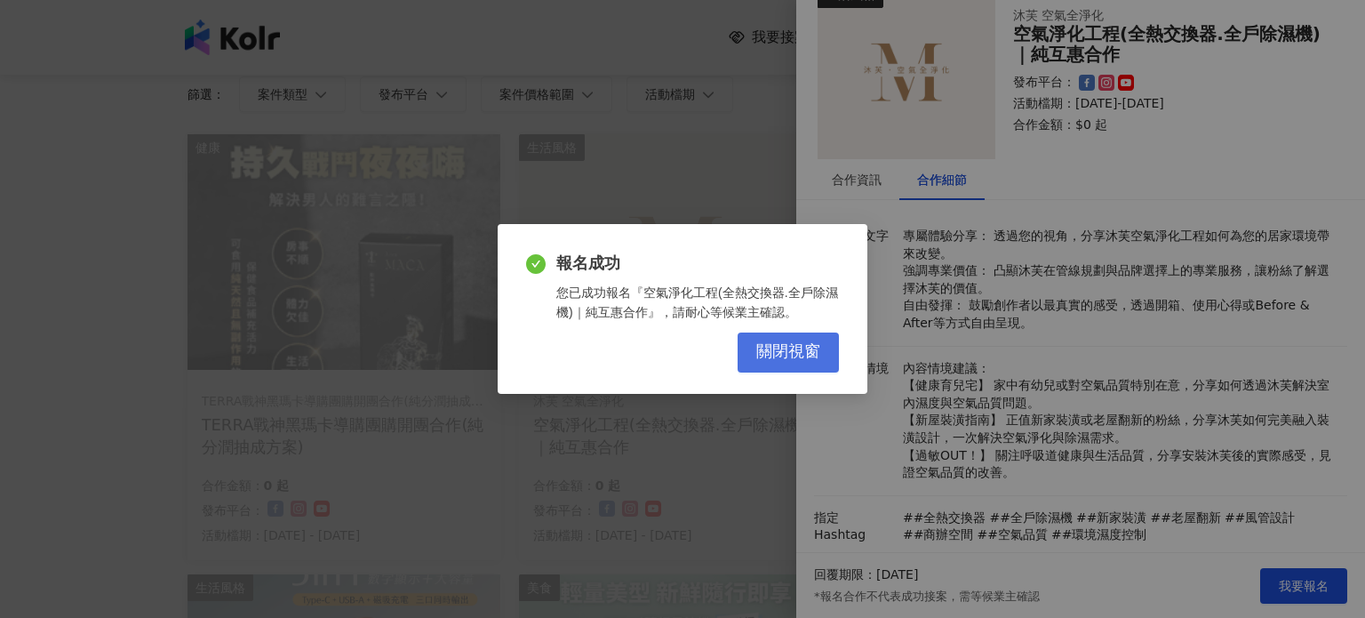
click at [806, 368] on button "關閉視窗" at bounding box center [787, 352] width 101 height 40
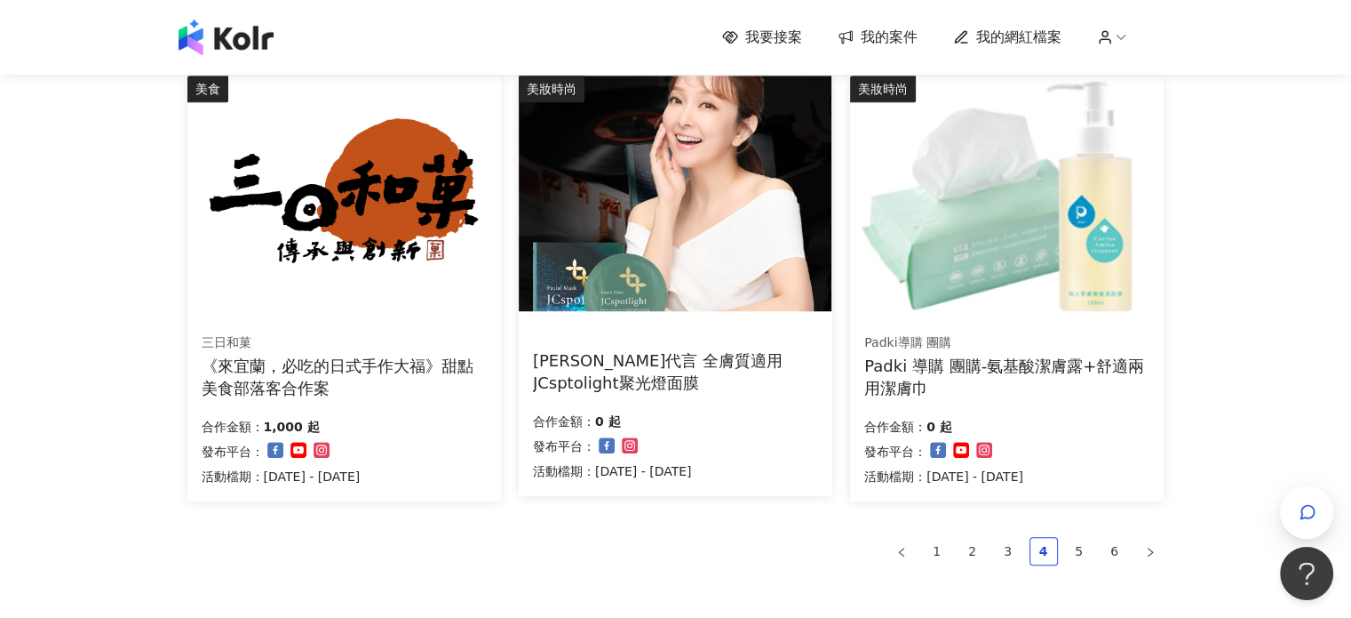
scroll to position [1114, 0]
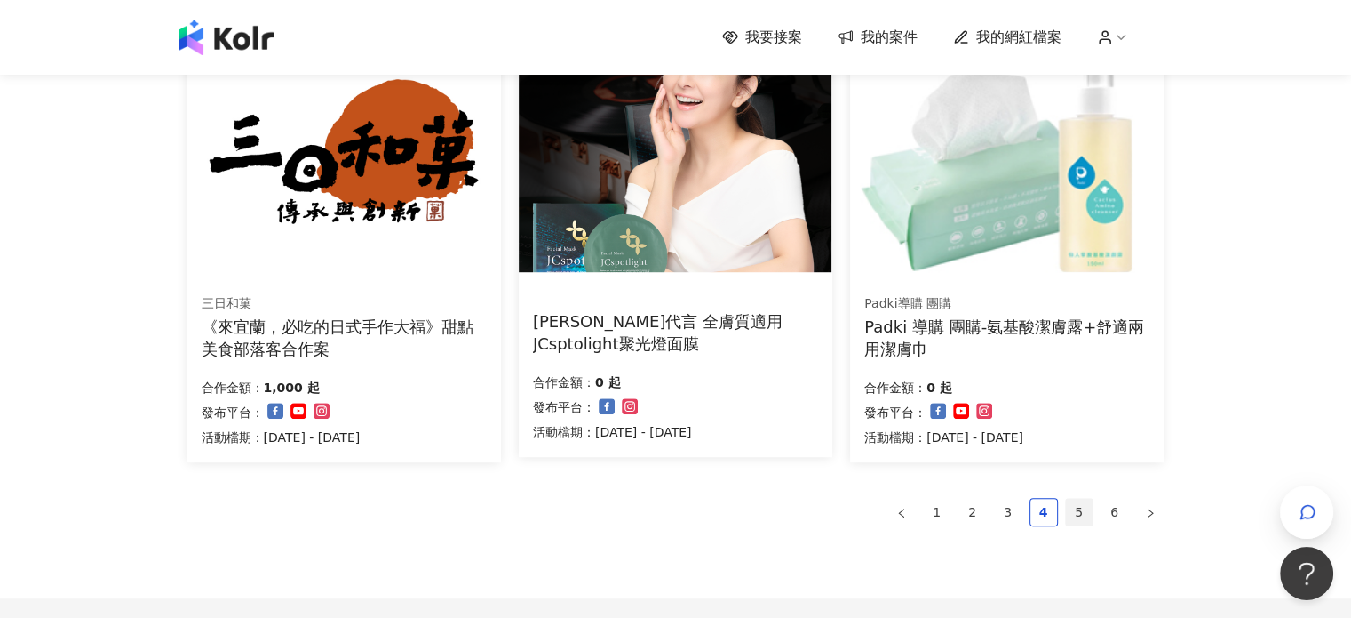
click at [1078, 504] on link "5" at bounding box center [1079, 511] width 27 height 27
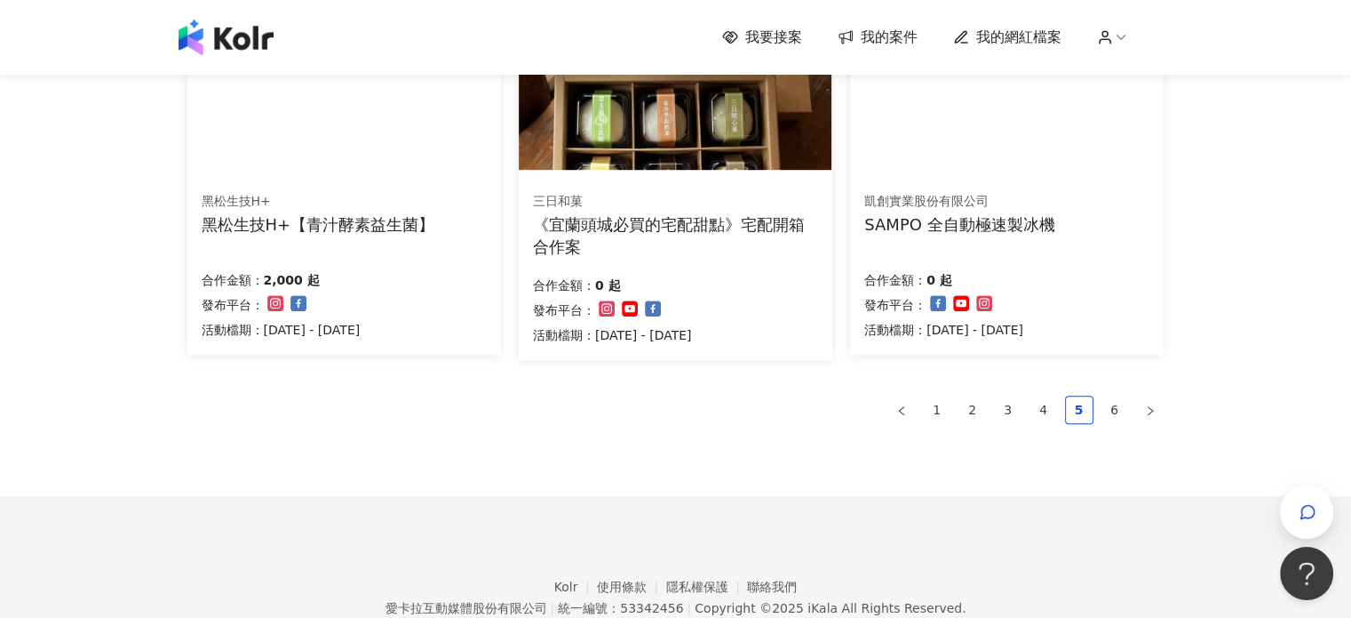
scroll to position [1290, 0]
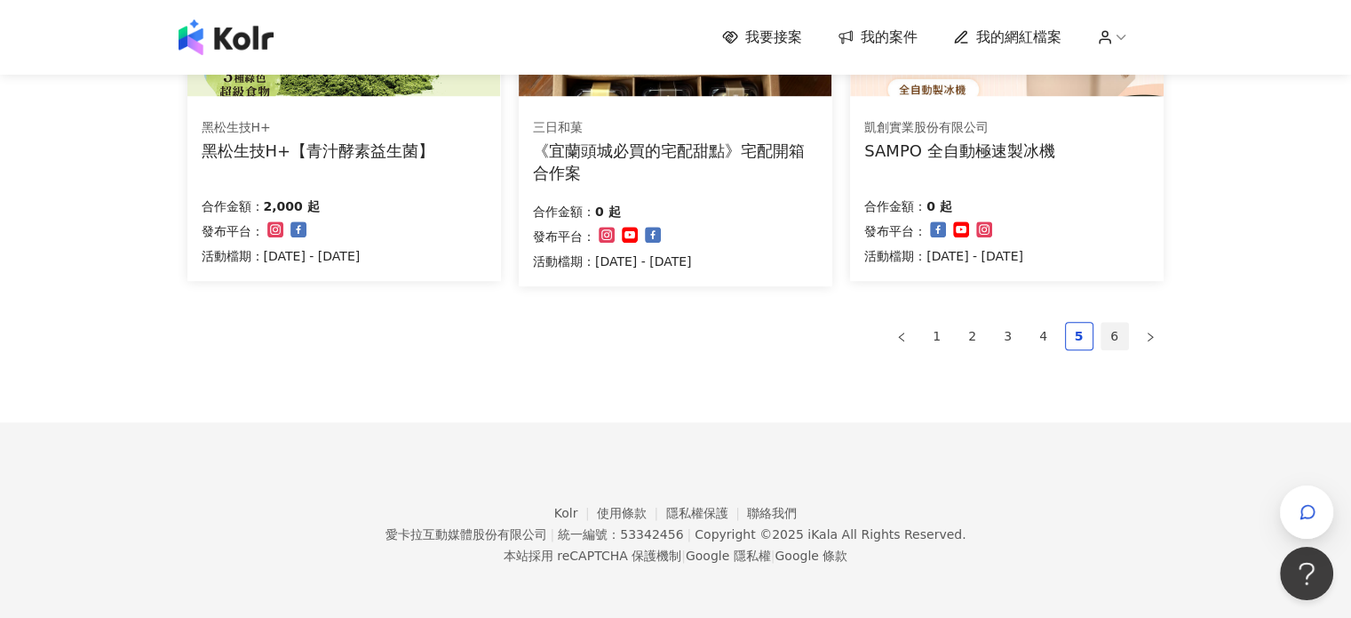
click at [1119, 344] on link "6" at bounding box center [1115, 336] width 27 height 27
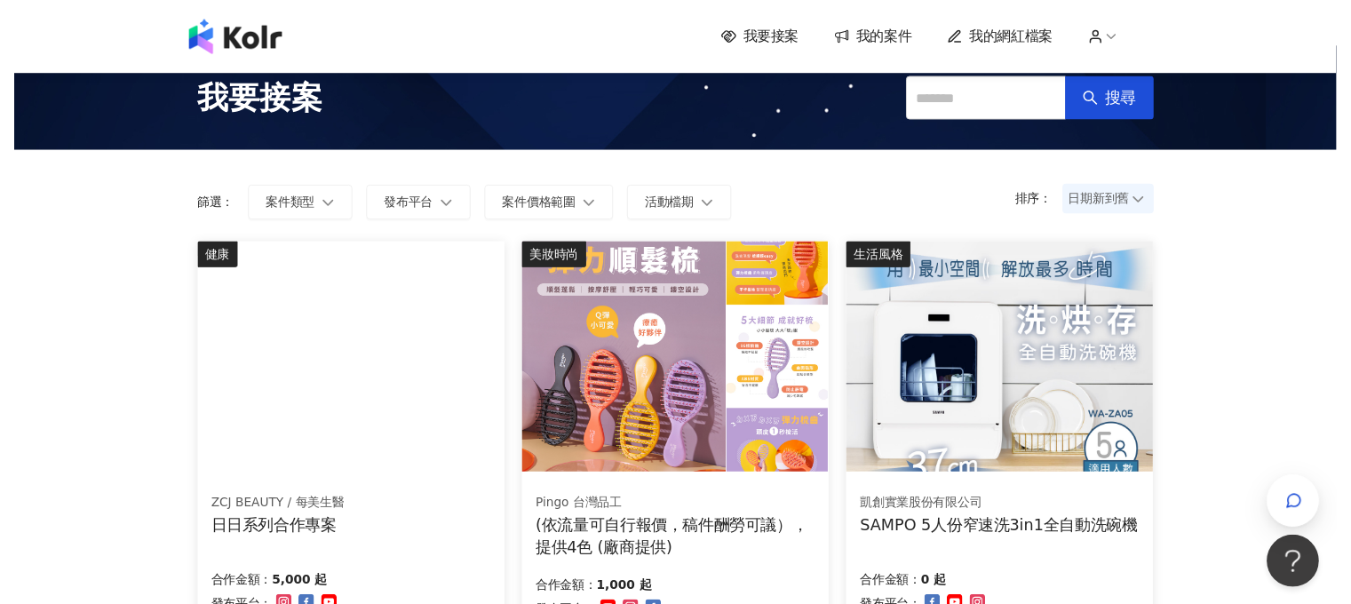
scroll to position [0, 0]
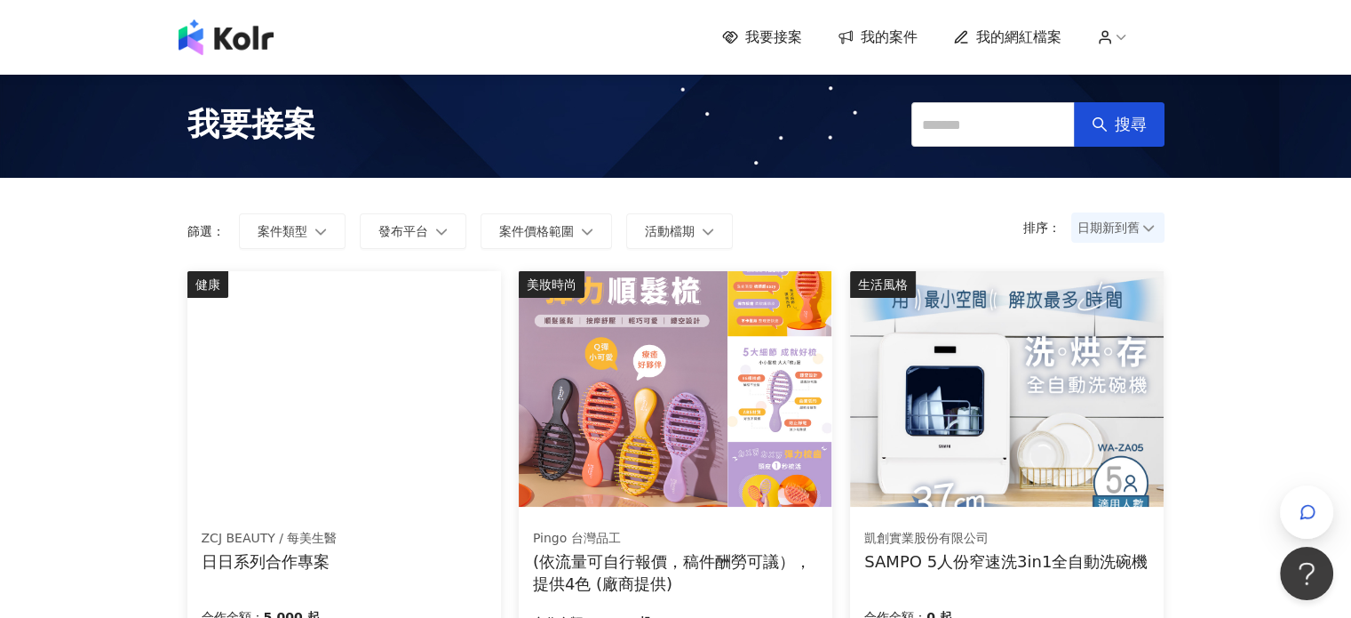
click at [999, 31] on span "我的網紅檔案" at bounding box center [1018, 38] width 85 height 20
